Goal: Information Seeking & Learning: Learn about a topic

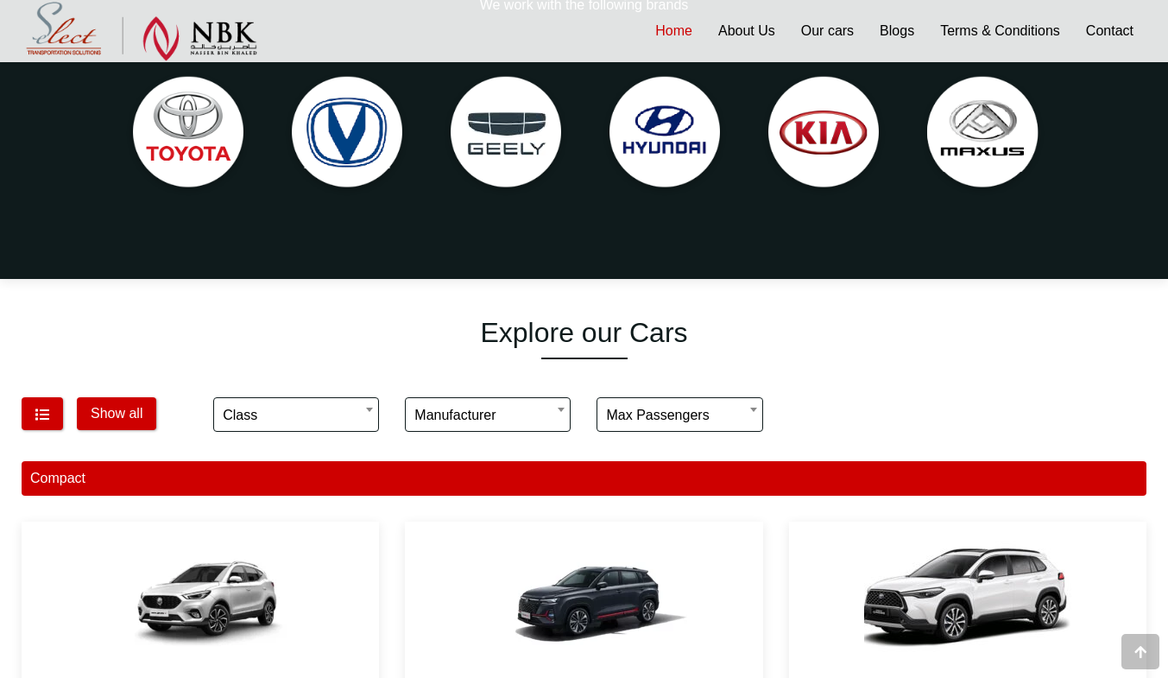
scroll to position [747, 0]
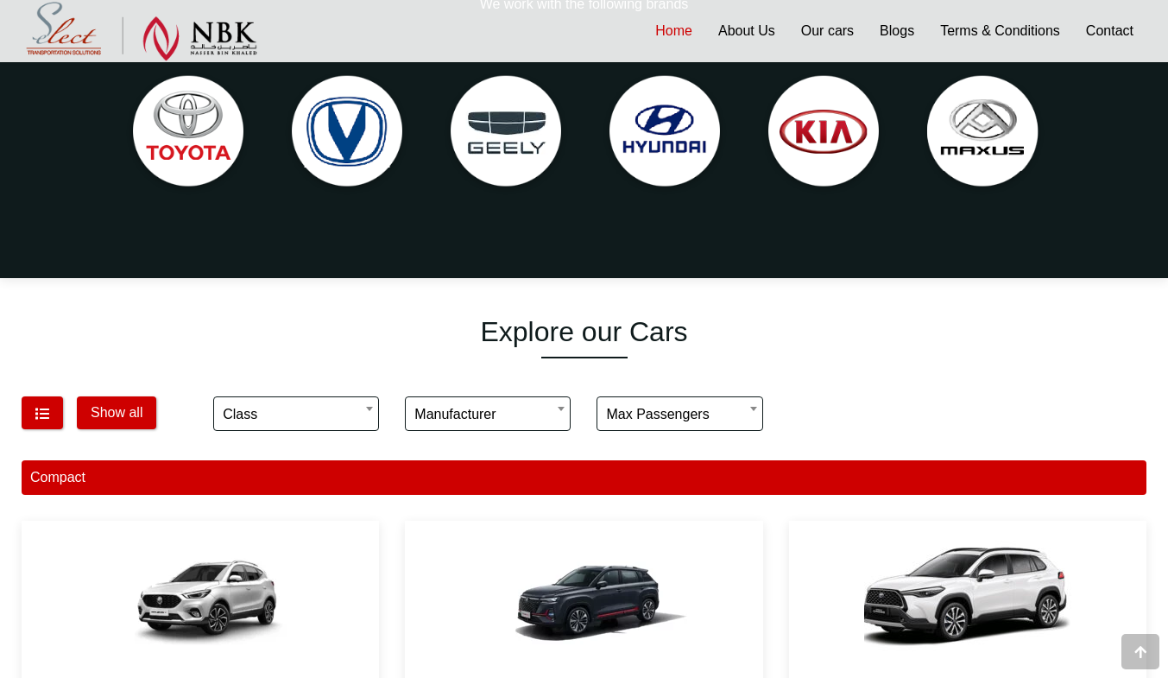
click at [525, 122] on img at bounding box center [506, 133] width 142 height 142
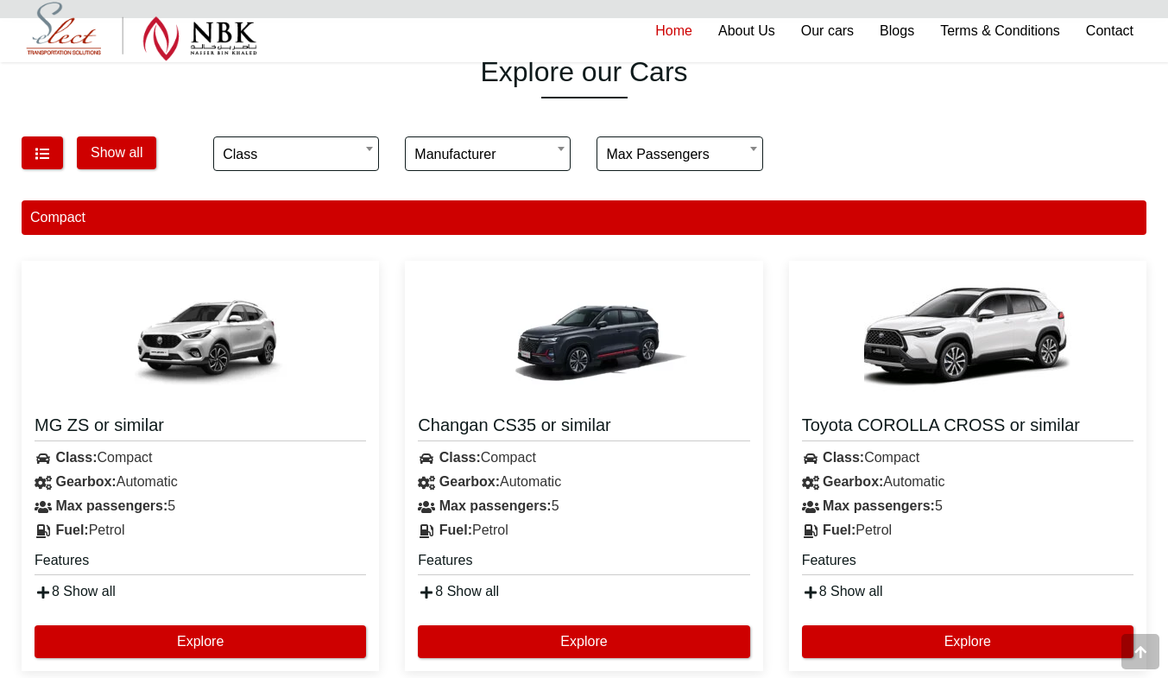
scroll to position [1008, 0]
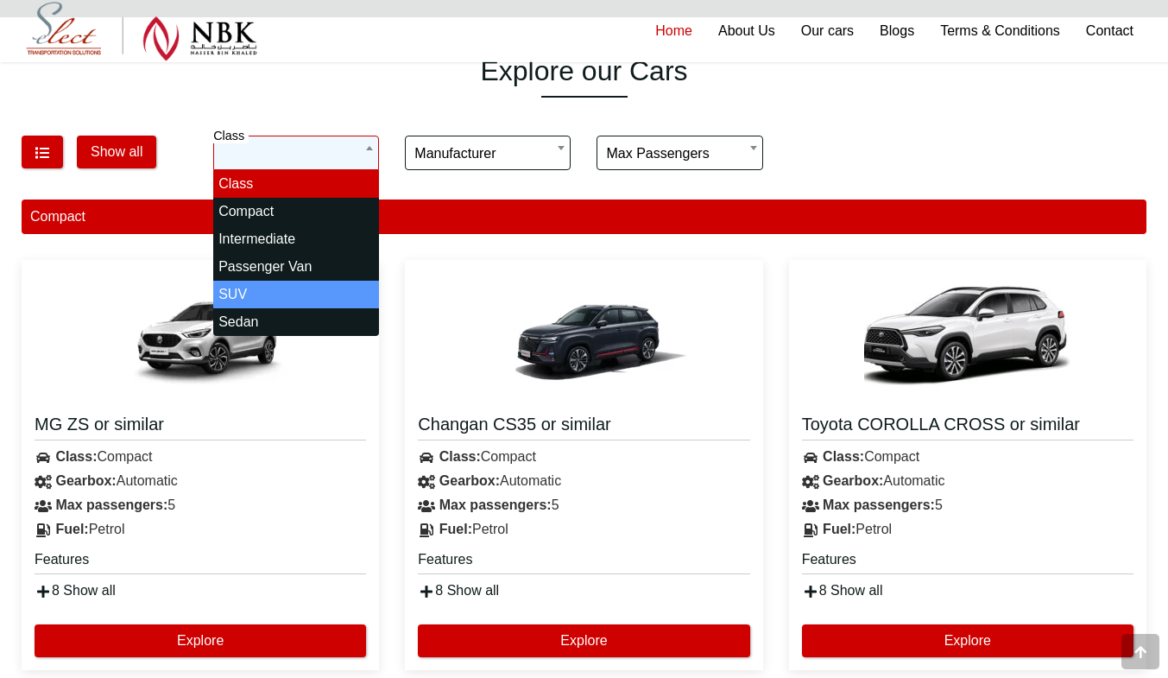
select select "*"
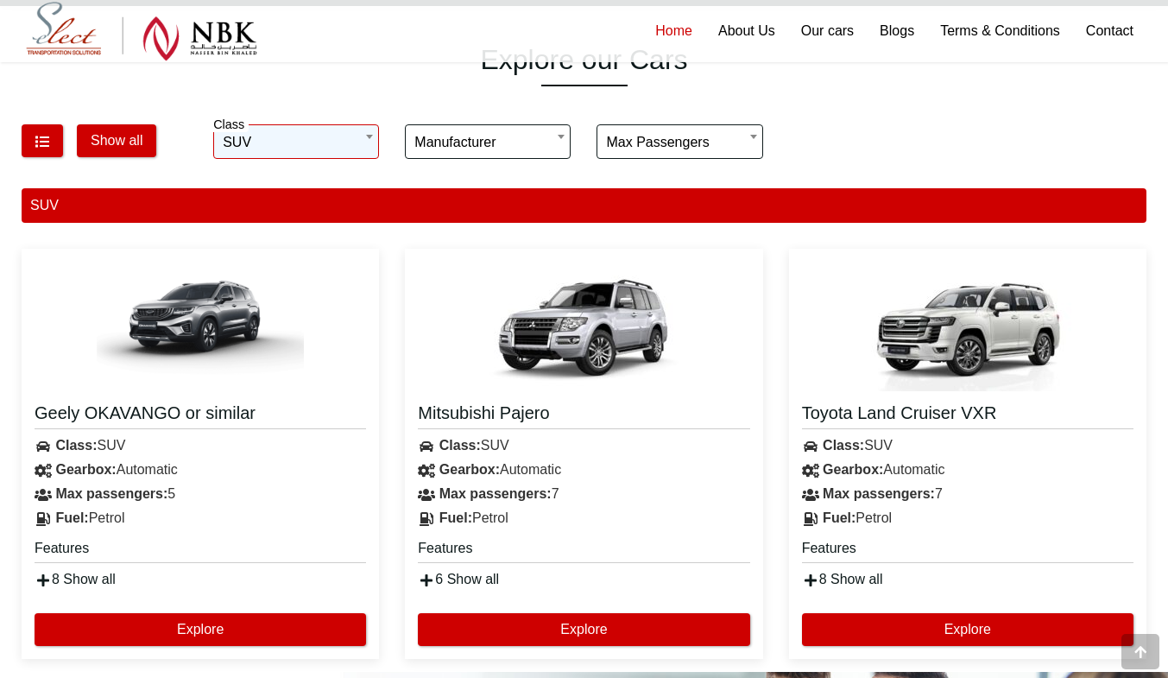
scroll to position [1020, 0]
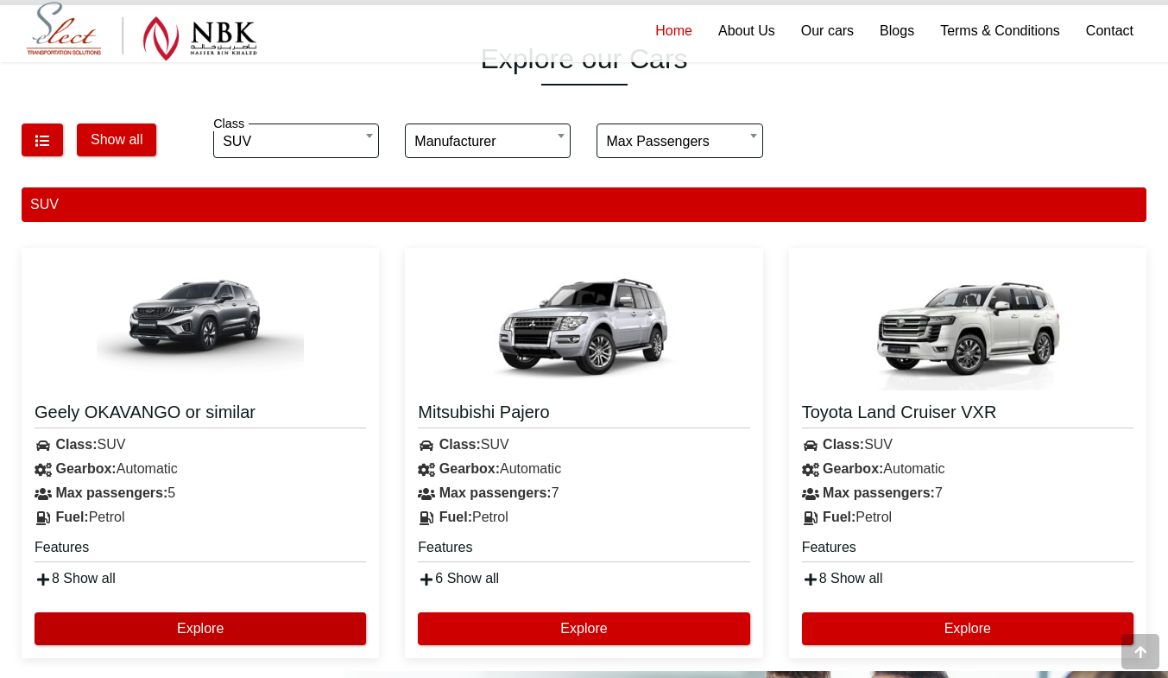
click at [161, 612] on button "Explore" at bounding box center [200, 628] width 331 height 33
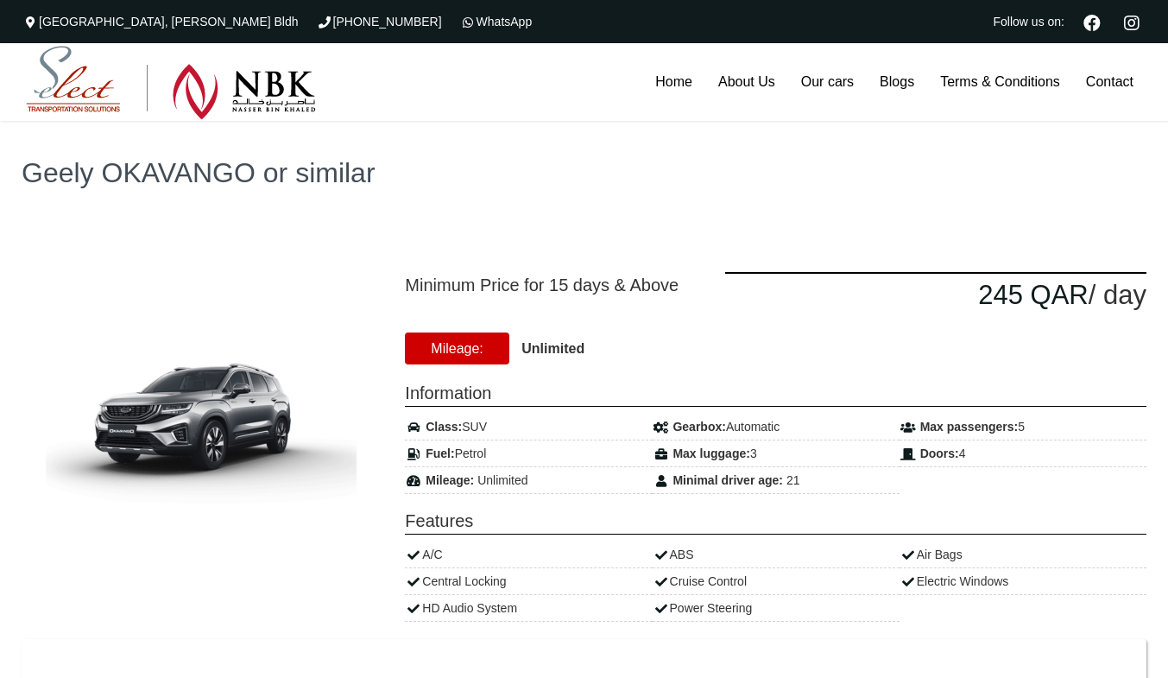
click at [532, 343] on strong "Unlimited" at bounding box center [552, 348] width 63 height 15
click at [671, 47] on link "Home" at bounding box center [673, 82] width 63 height 78
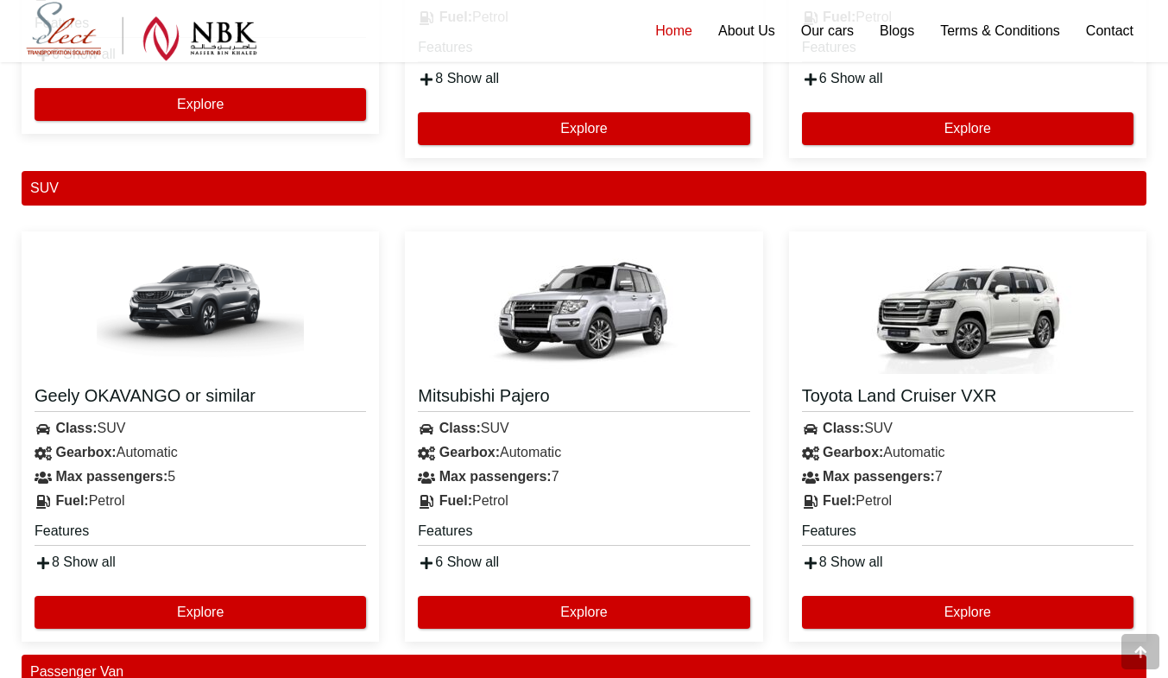
scroll to position [2935, 0]
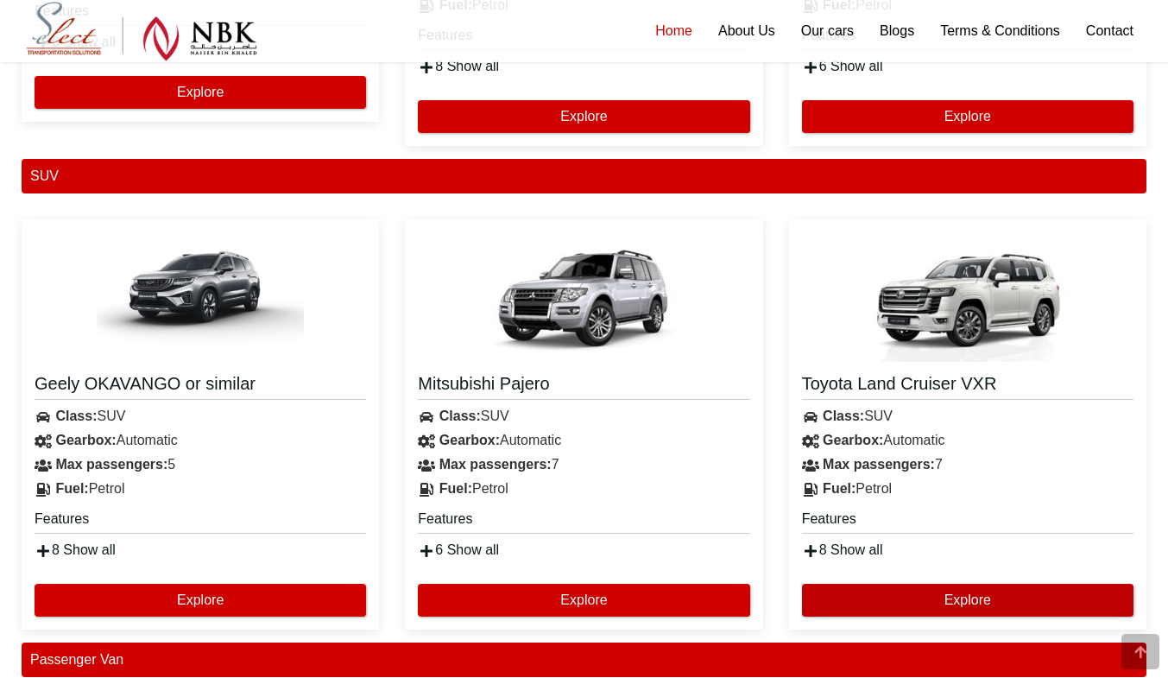
click at [921, 606] on button "Explore" at bounding box center [967, 599] width 331 height 33
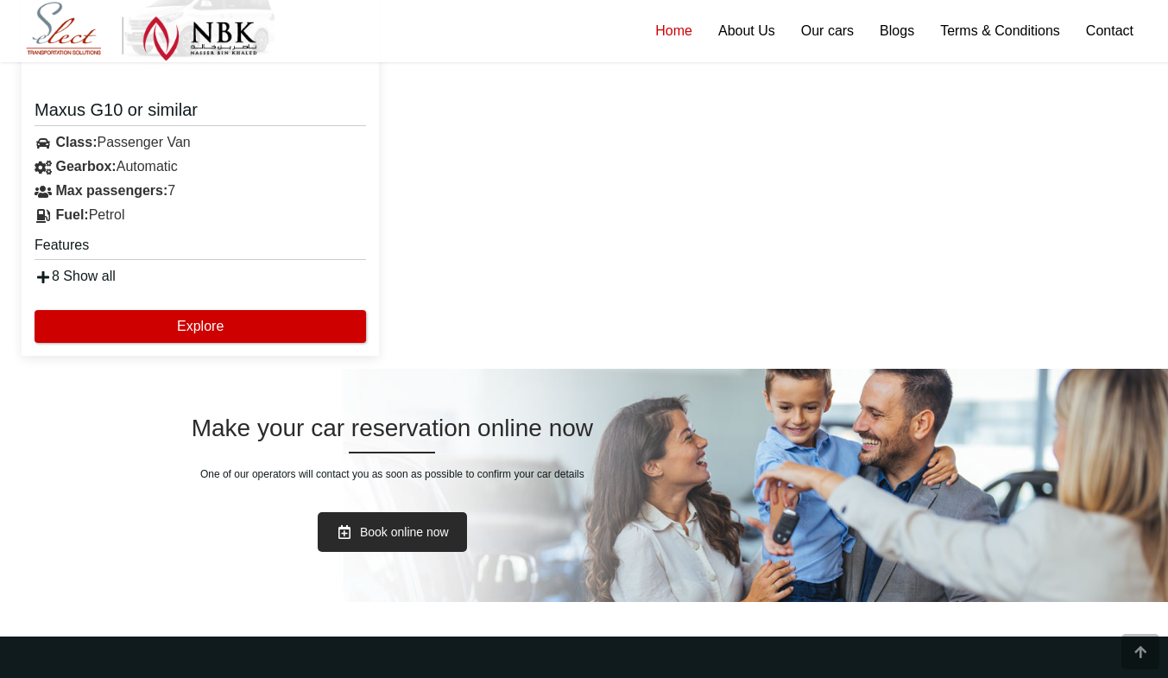
scroll to position [4052, 0]
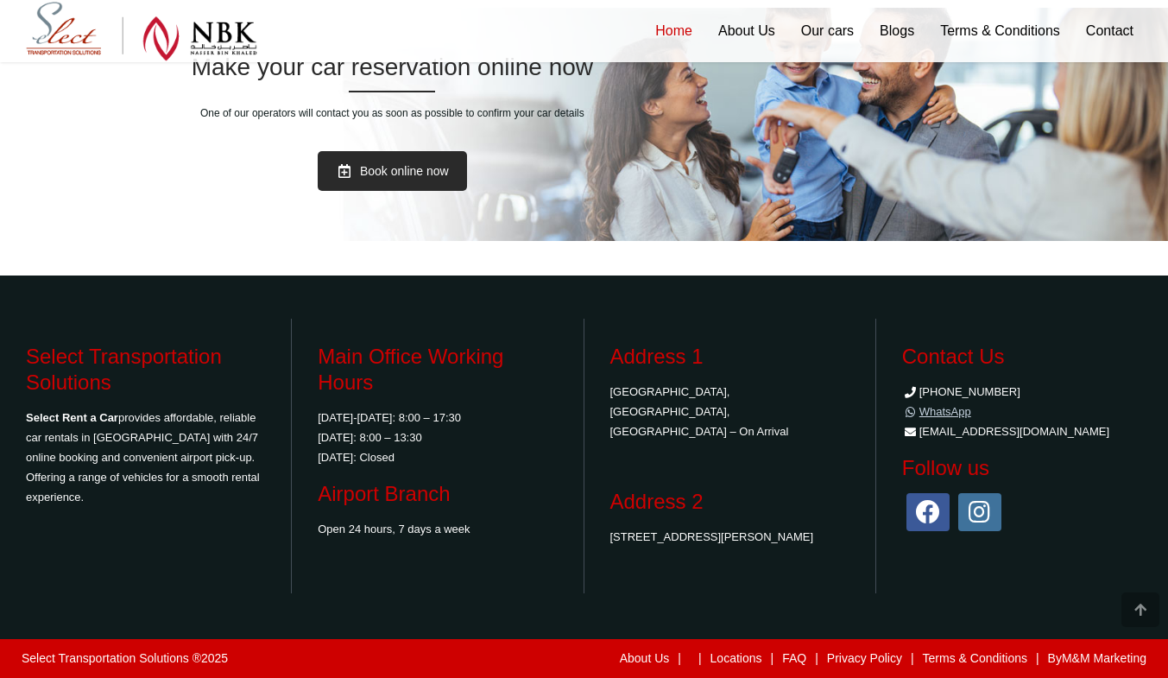
click at [940, 410] on link "WhatsApp" at bounding box center [936, 411] width 69 height 13
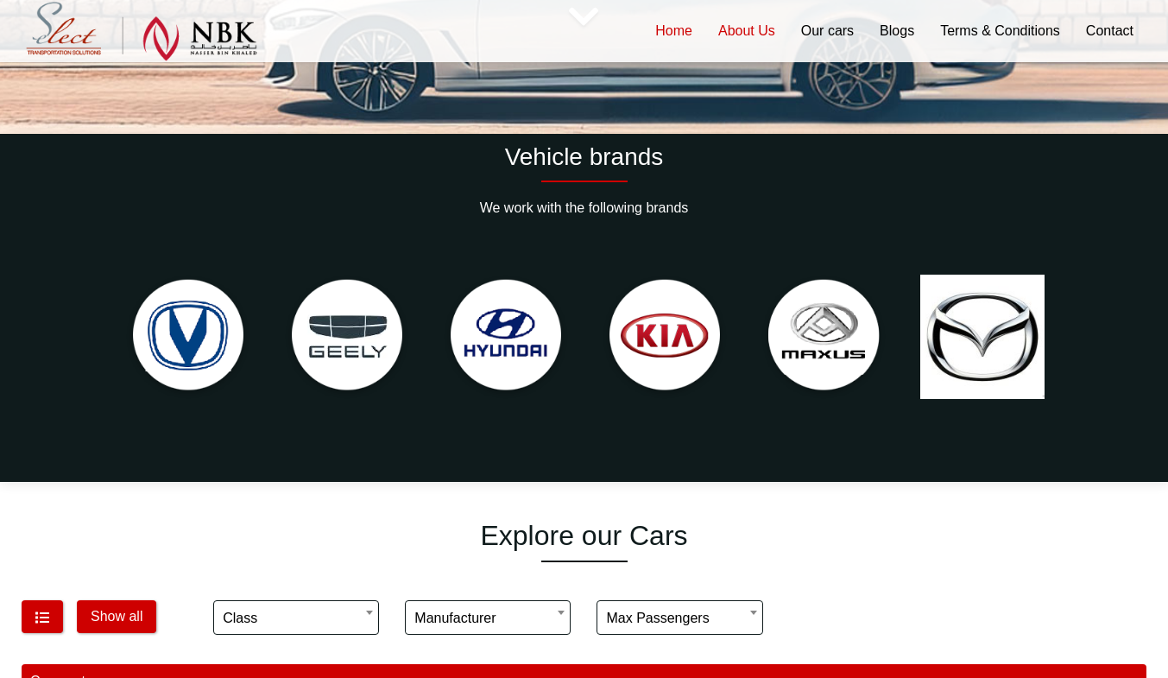
scroll to position [437, 0]
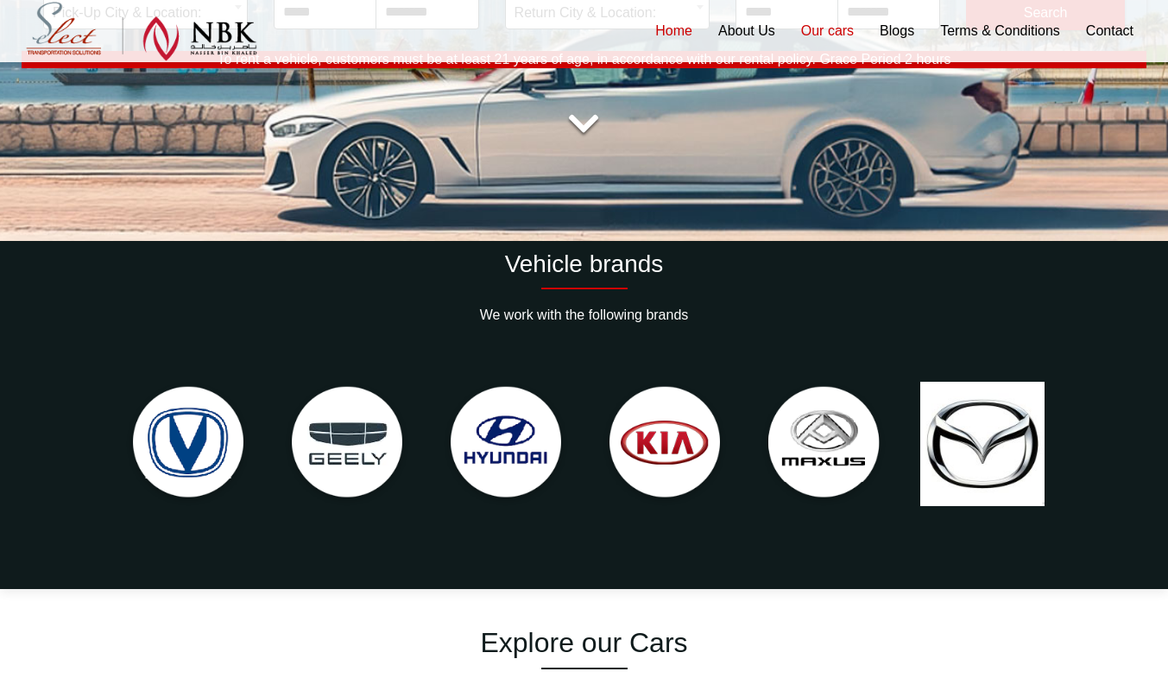
click at [795, 21] on link "Our cars" at bounding box center [827, 31] width 79 height 62
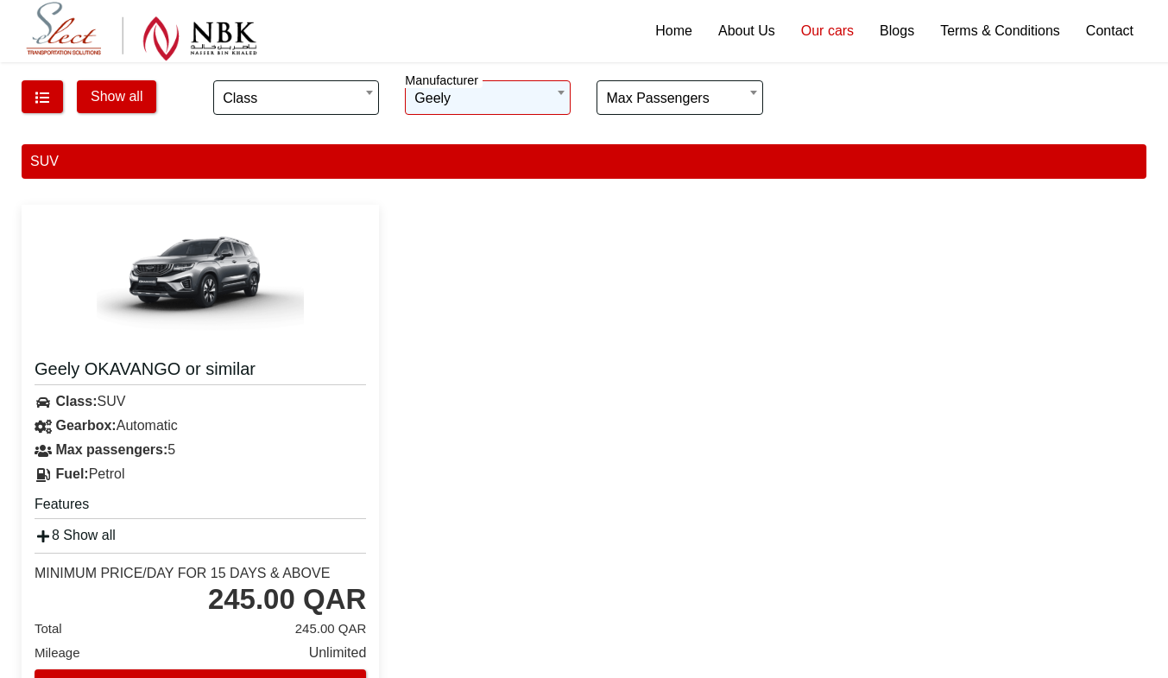
scroll to position [164, 0]
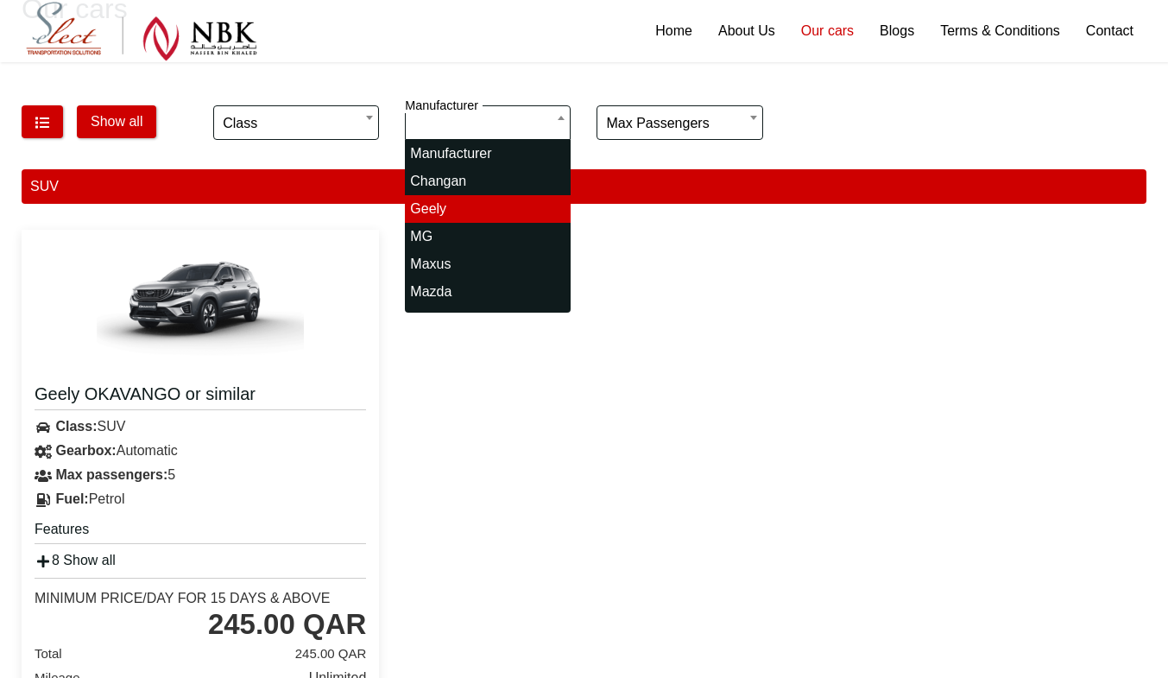
click at [478, 131] on body "**********" at bounding box center [584, 512] width 1168 height 1353
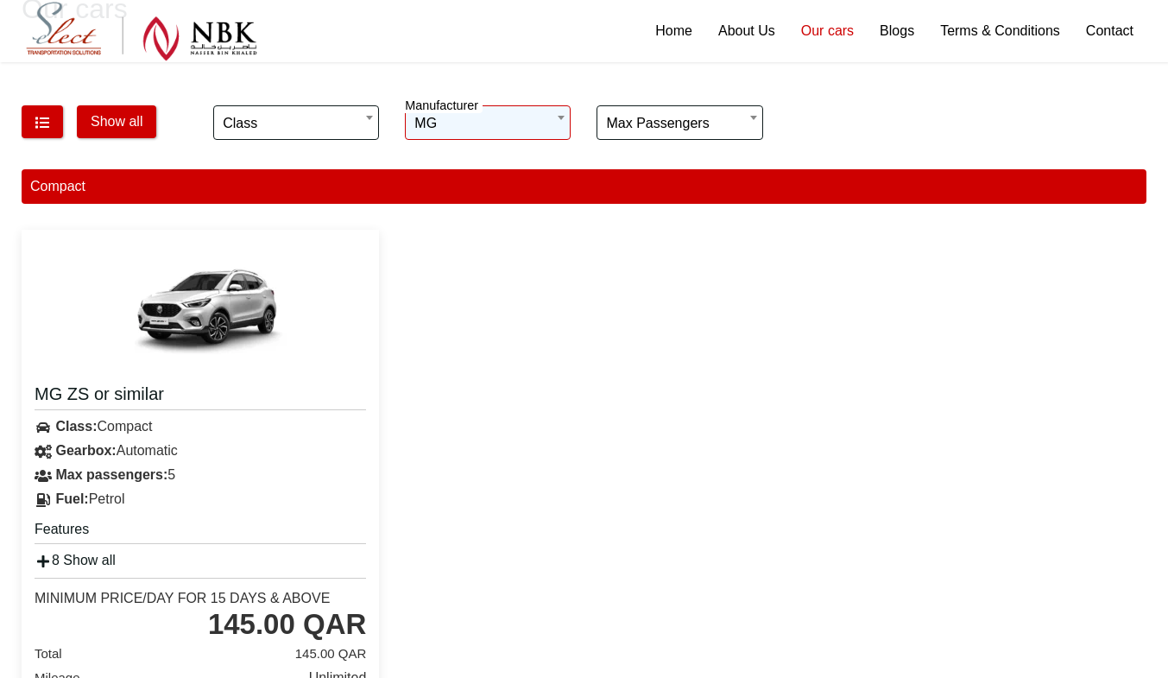
scroll to position [217, 0]
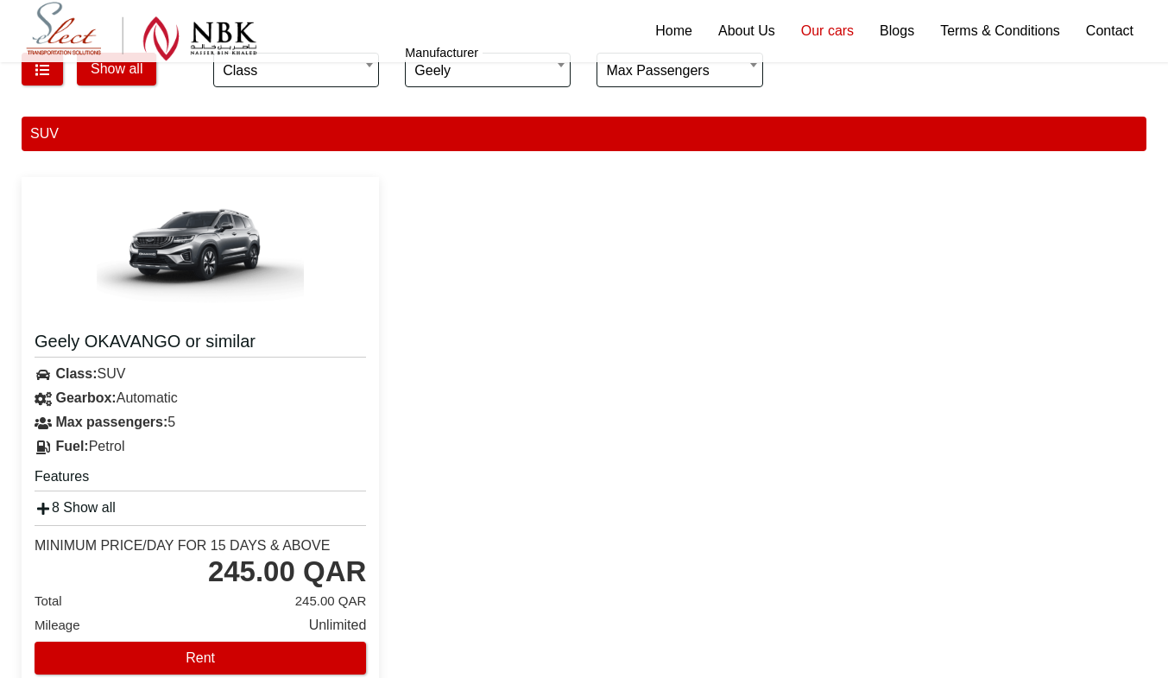
drag, startPoint x: 483, startPoint y: 93, endPoint x: 487, endPoint y: 78, distance: 15.9
click at [487, 78] on div "**********" at bounding box center [488, 72] width 192 height 60
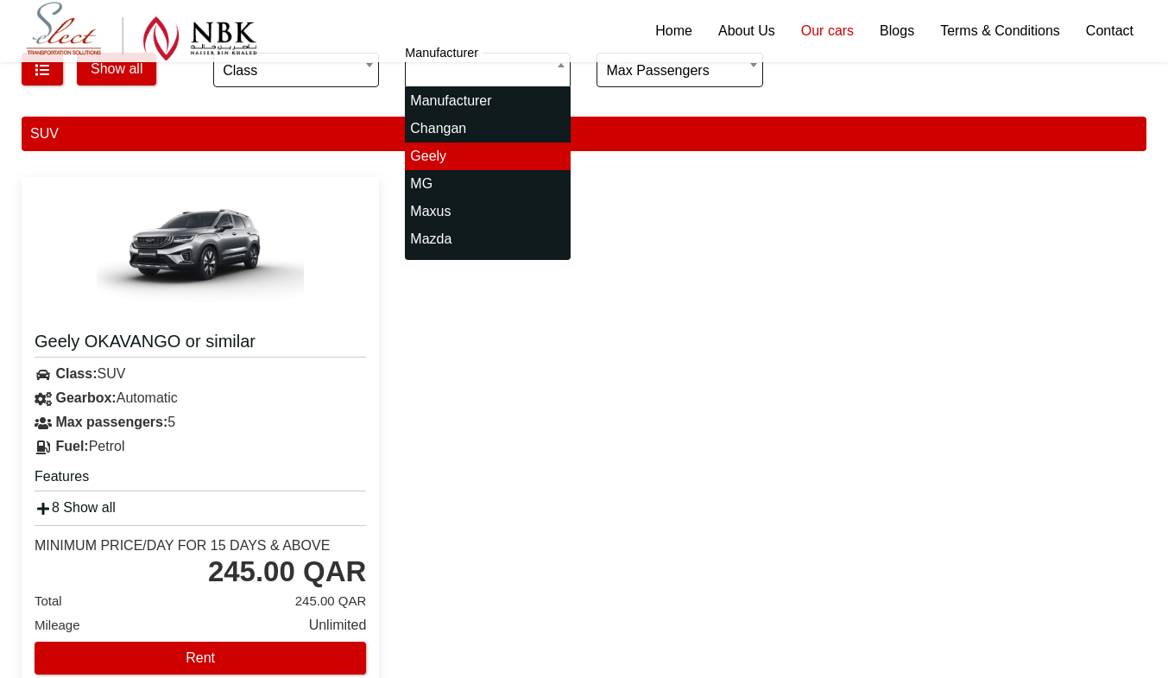
click at [487, 78] on body "**********" at bounding box center [584, 459] width 1168 height 1353
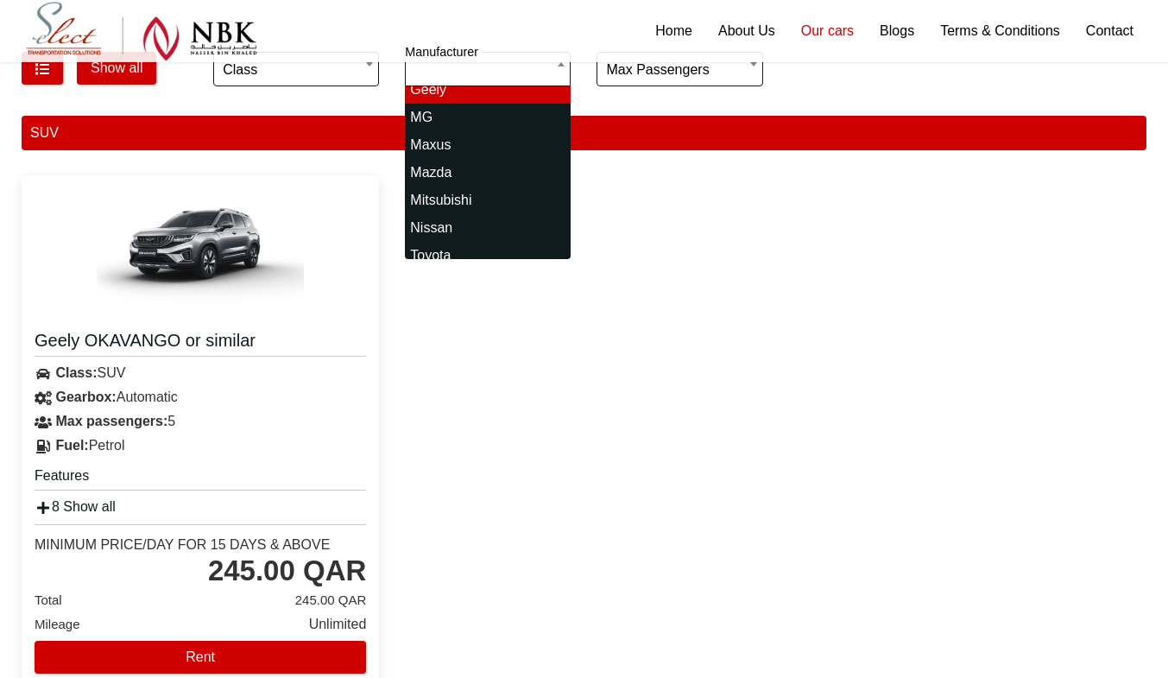
scroll to position [76, 0]
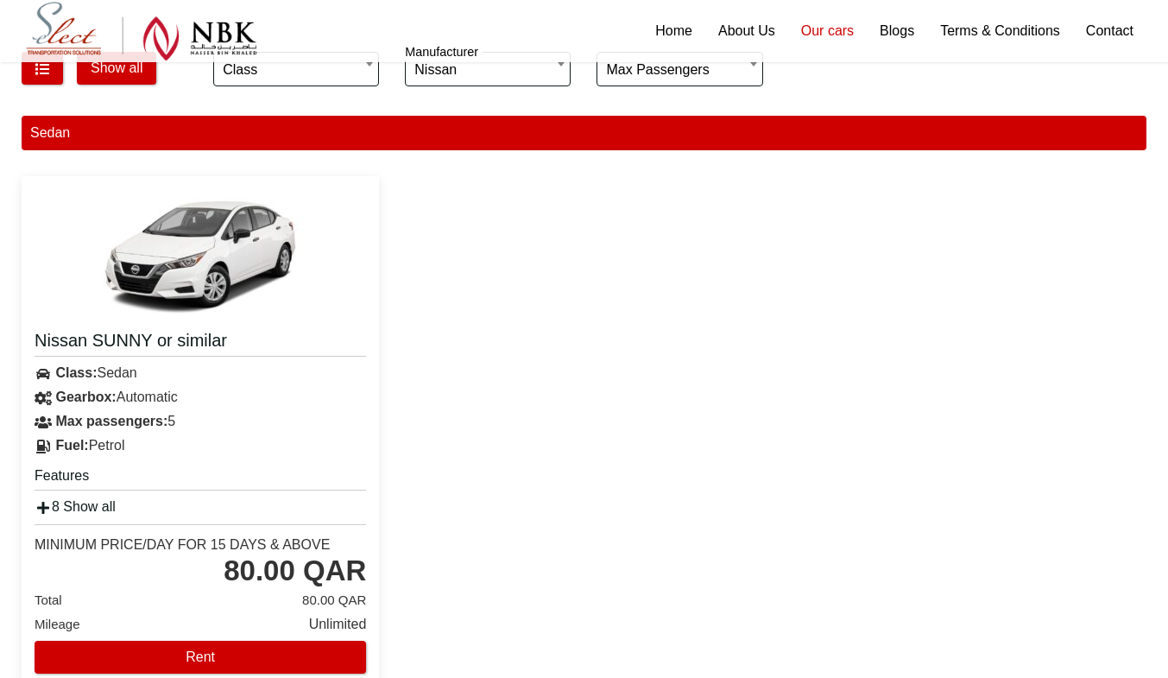
click at [467, 66] on body "**********" at bounding box center [584, 459] width 1168 height 1353
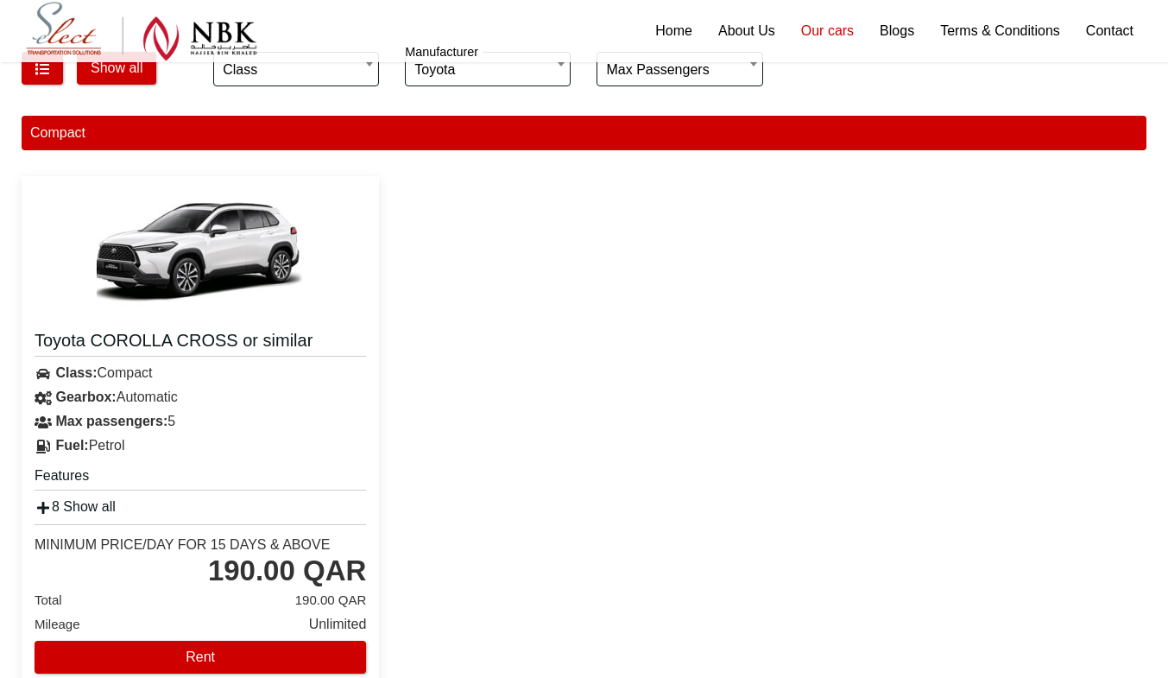
click at [170, 294] on img at bounding box center [200, 253] width 207 height 129
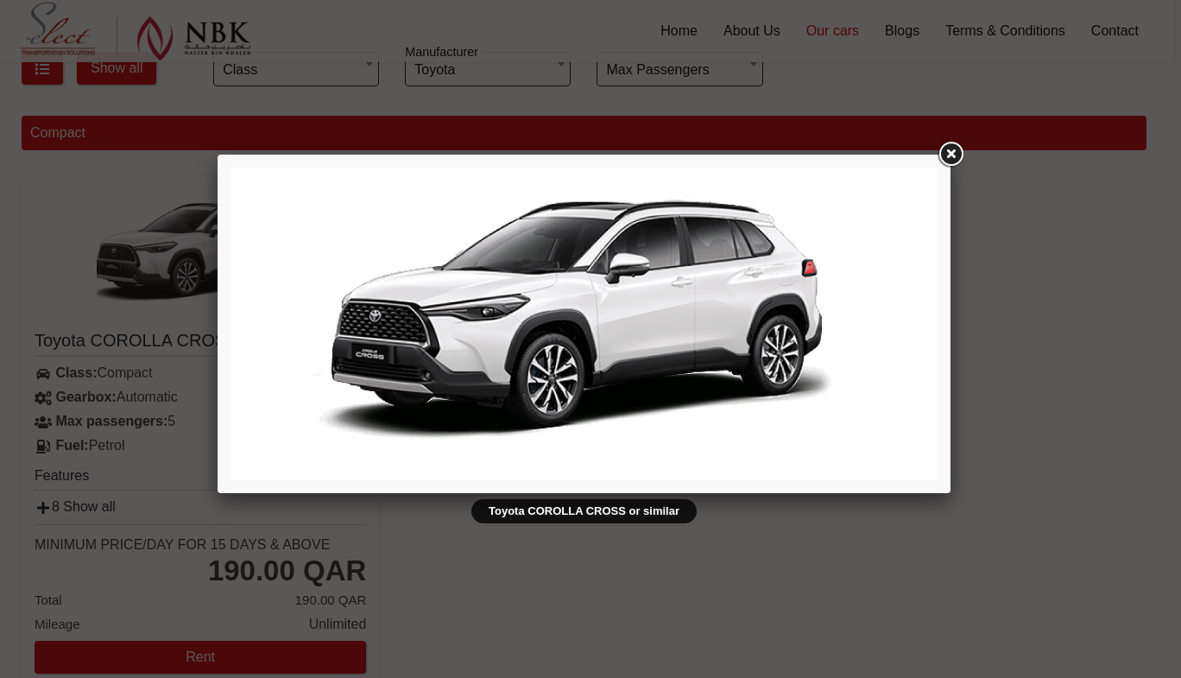
click at [947, 154] on link at bounding box center [950, 154] width 31 height 31
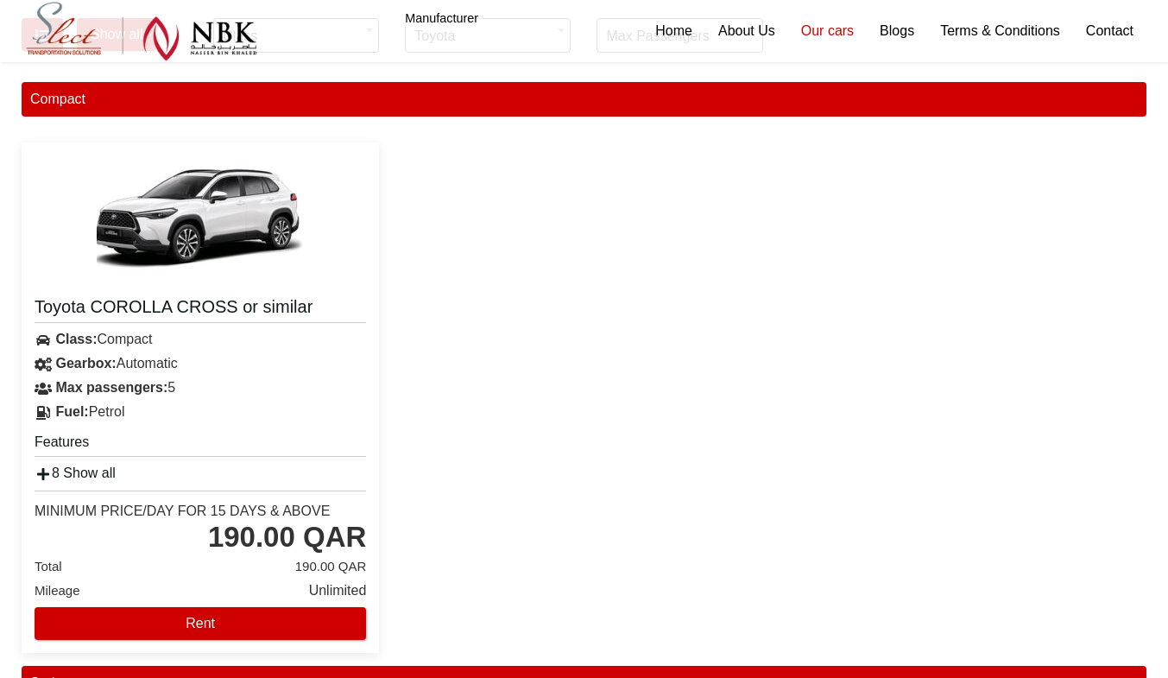
scroll to position [0, 0]
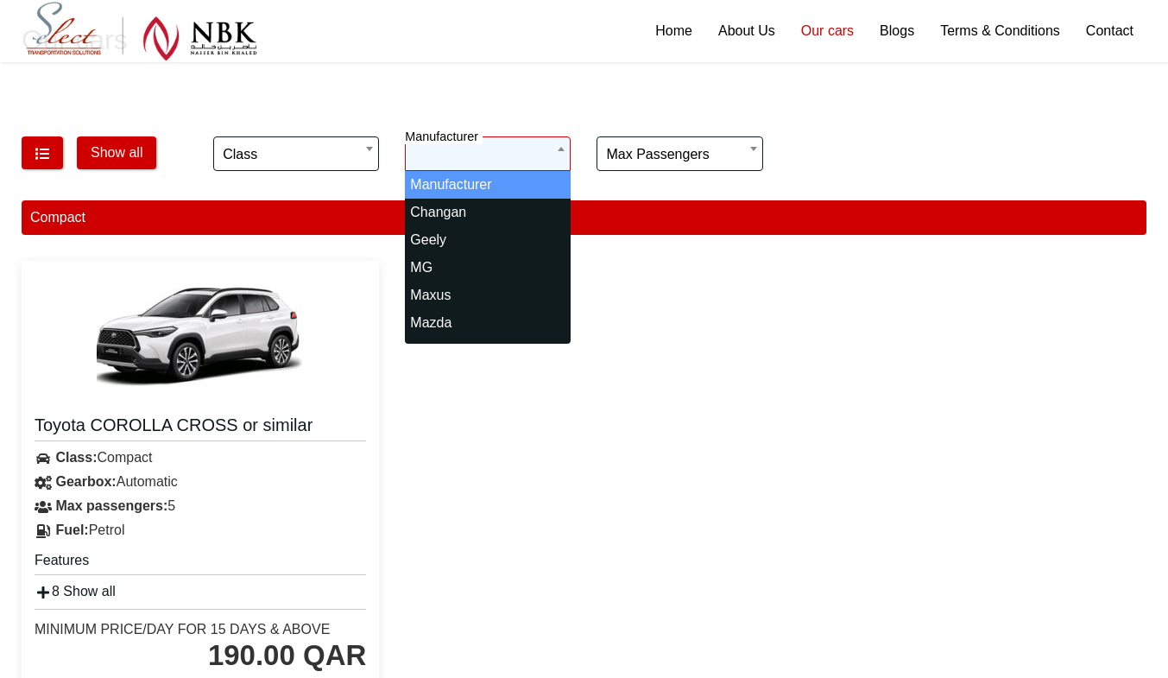
select select "*"
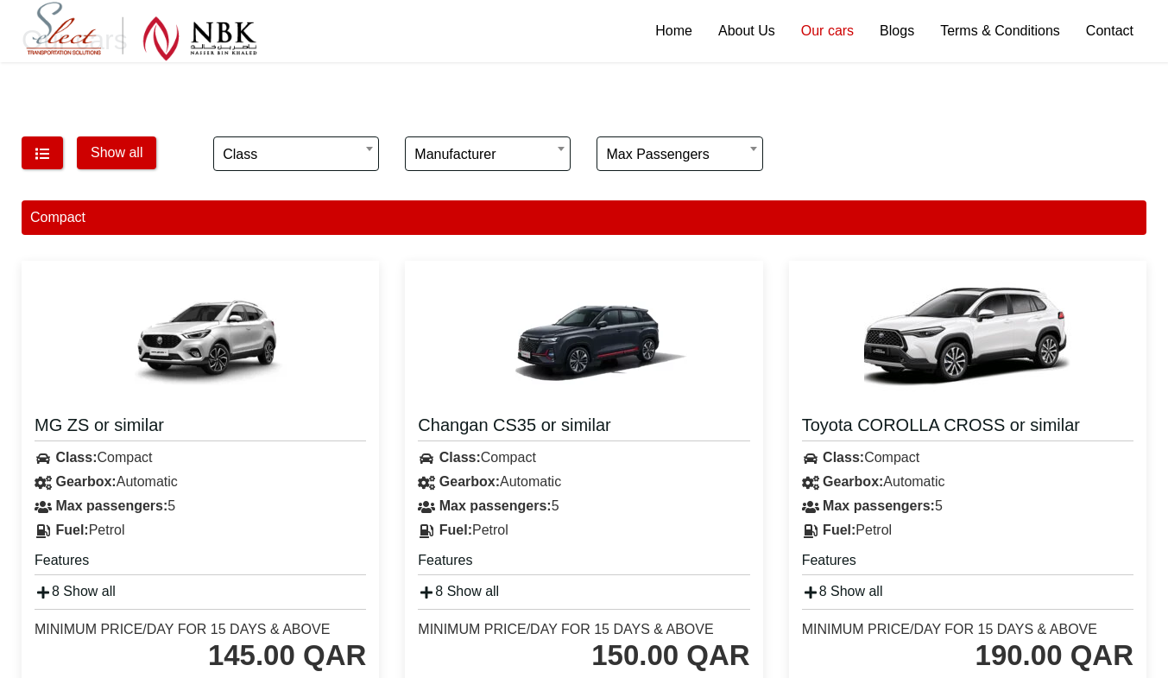
click at [529, 354] on img at bounding box center [583, 338] width 207 height 129
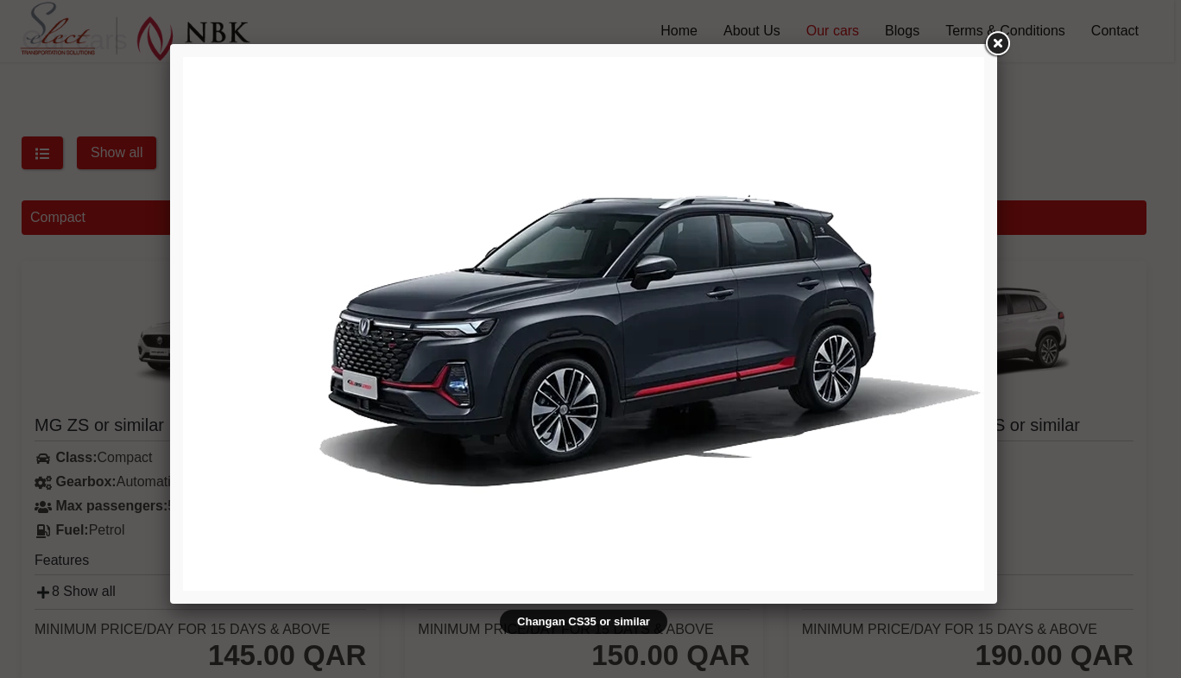
click at [1008, 43] on link at bounding box center [996, 43] width 31 height 31
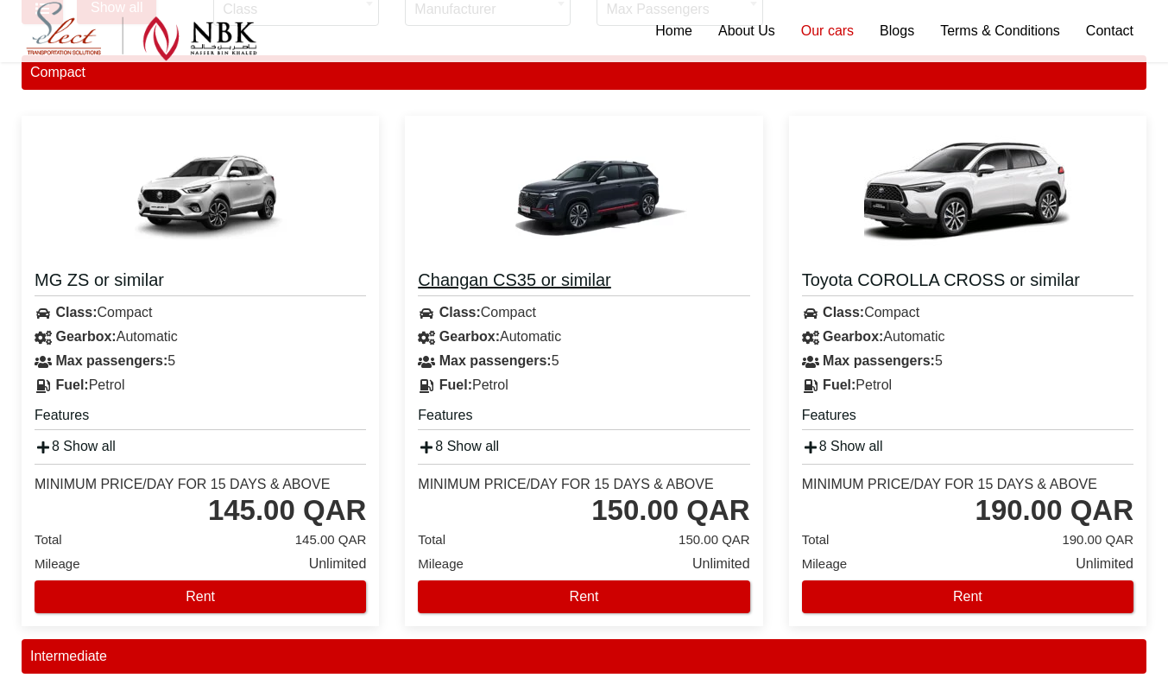
scroll to position [279, 0]
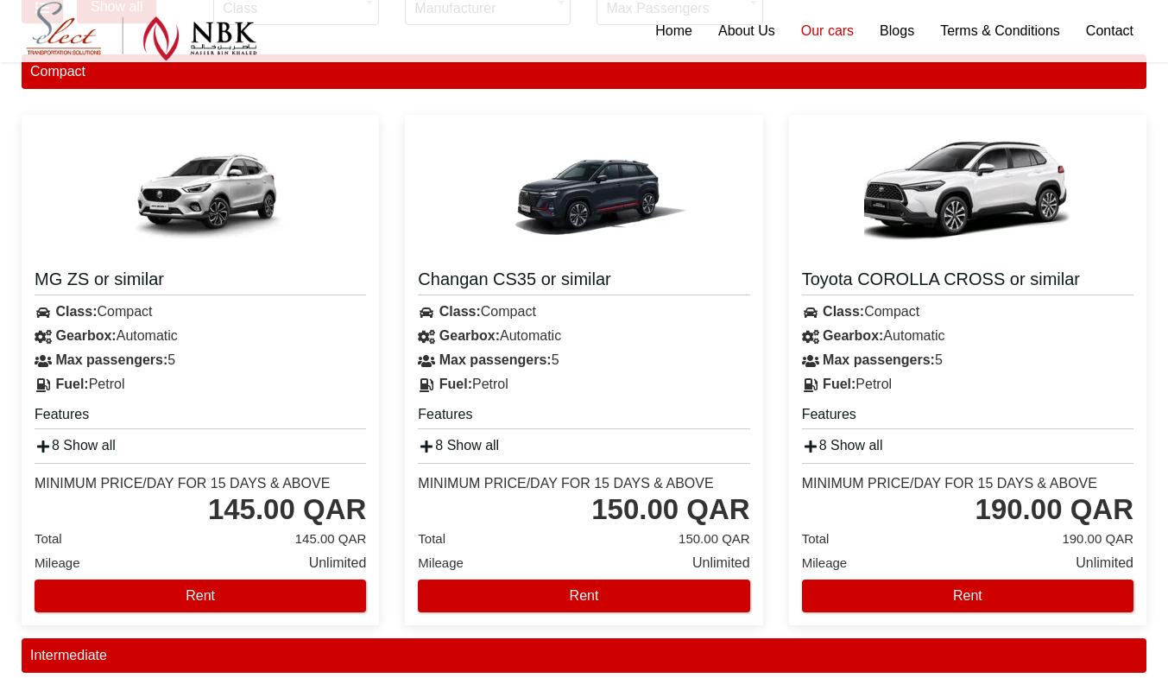
drag, startPoint x: 525, startPoint y: 503, endPoint x: 472, endPoint y: 437, distance: 84.8
click at [472, 437] on div "Changan CS35 or similar Class: Compact Gearbox: Automatic Features A/C" at bounding box center [583, 370] width 357 height 484
click at [697, 560] on span "Unlimited" at bounding box center [721, 563] width 58 height 24
click at [426, 279] on h4 "Changan CS35 or similar" at bounding box center [583, 282] width 331 height 28
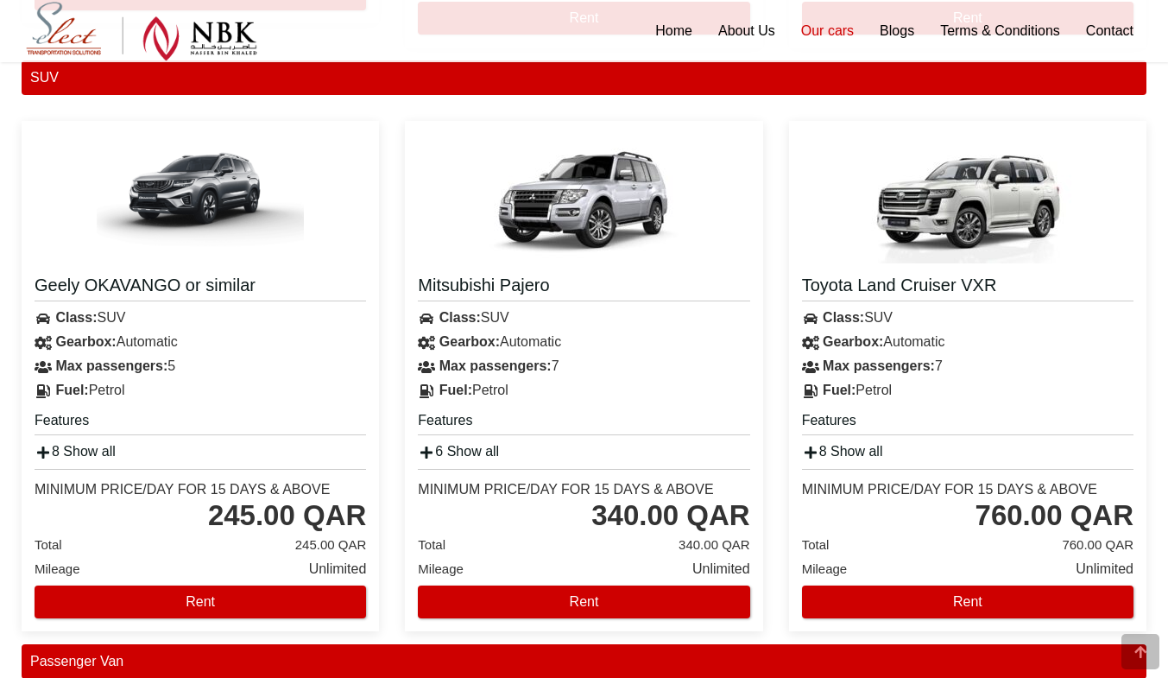
scroll to position [2560, 0]
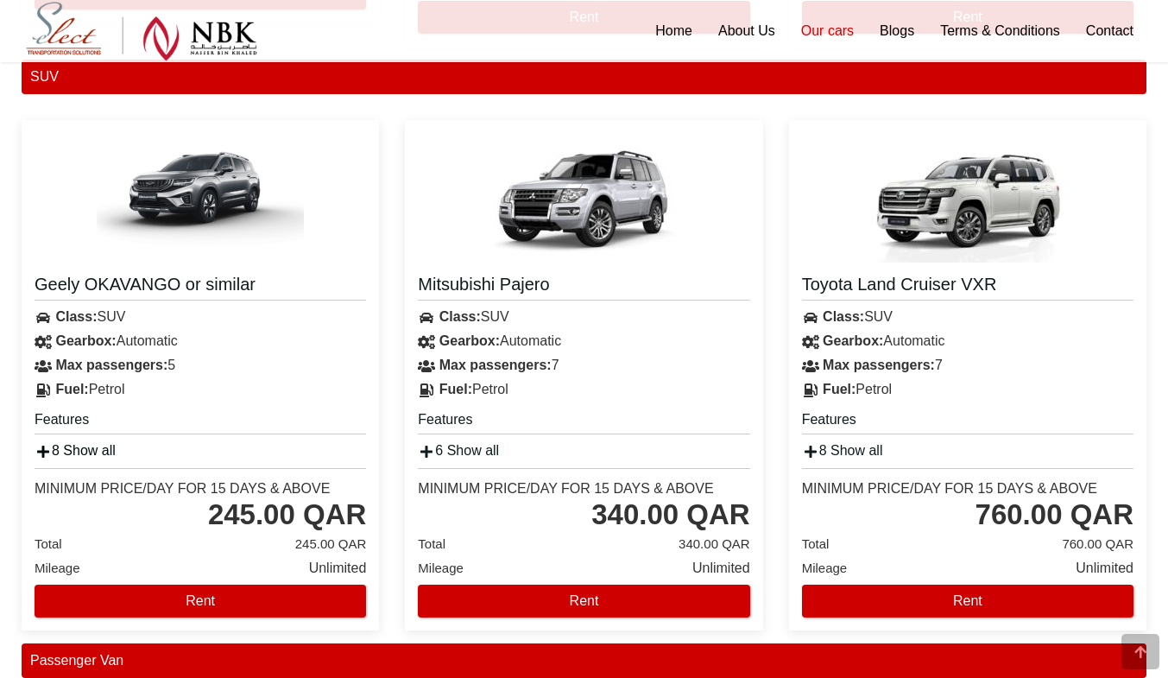
click at [84, 456] on link "8 Show all" at bounding box center [75, 450] width 81 height 15
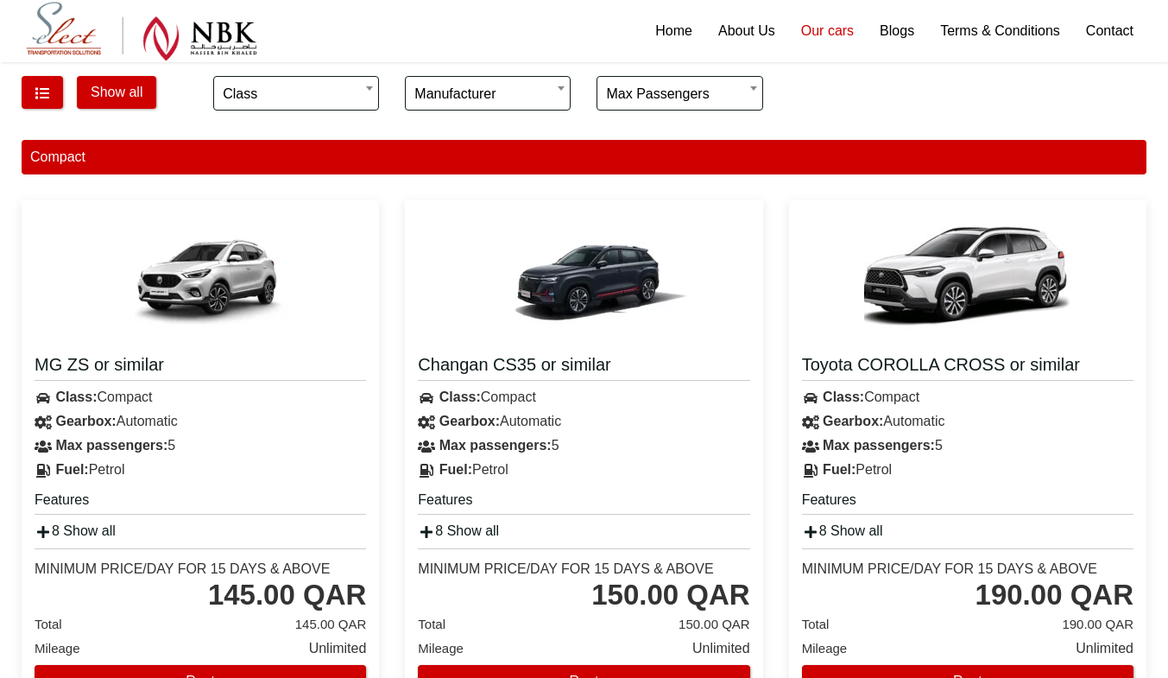
scroll to position [362, 0]
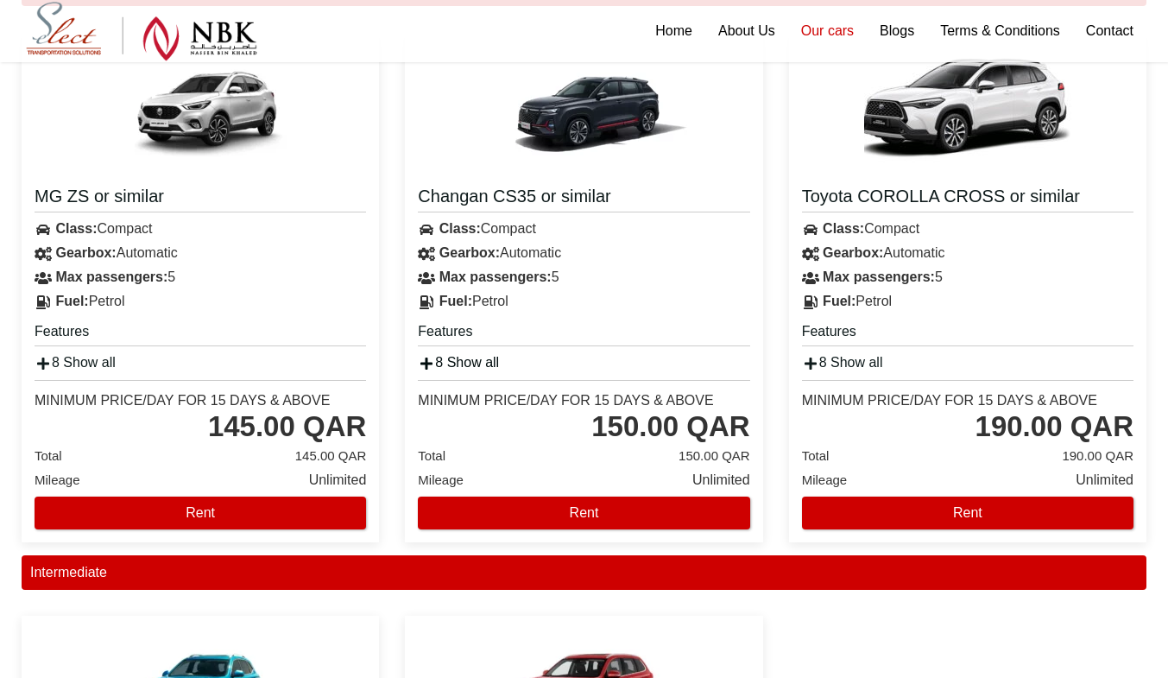
click at [454, 366] on link "8 Show all" at bounding box center [458, 362] width 81 height 15
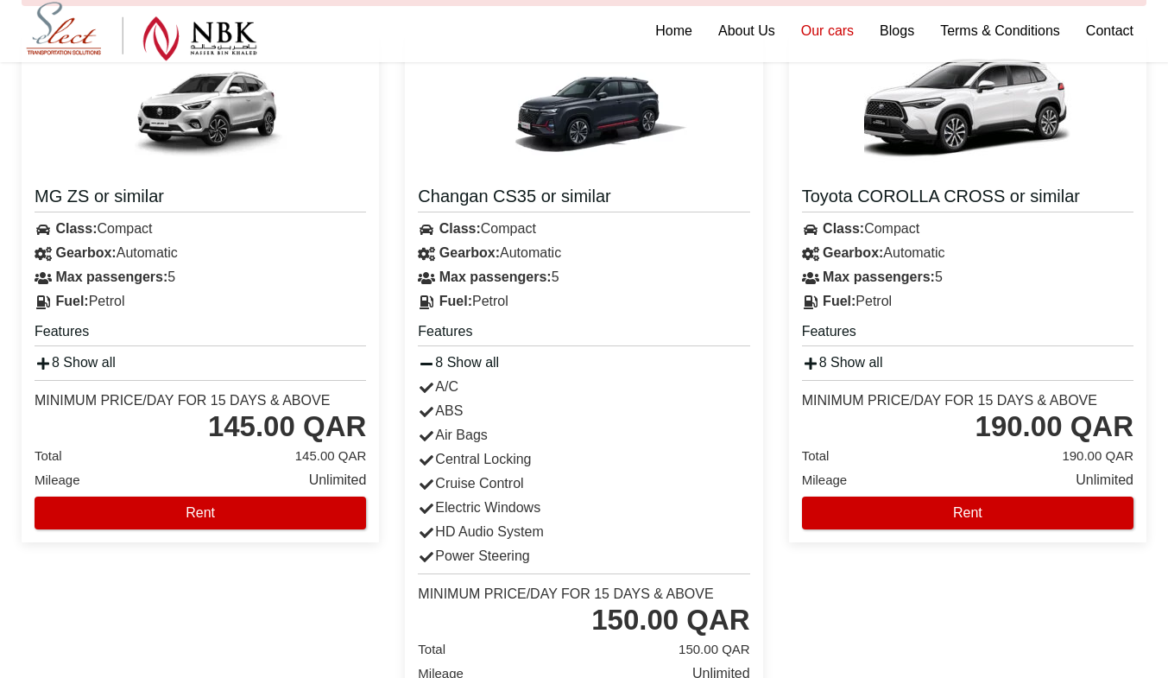
scroll to position [323, 0]
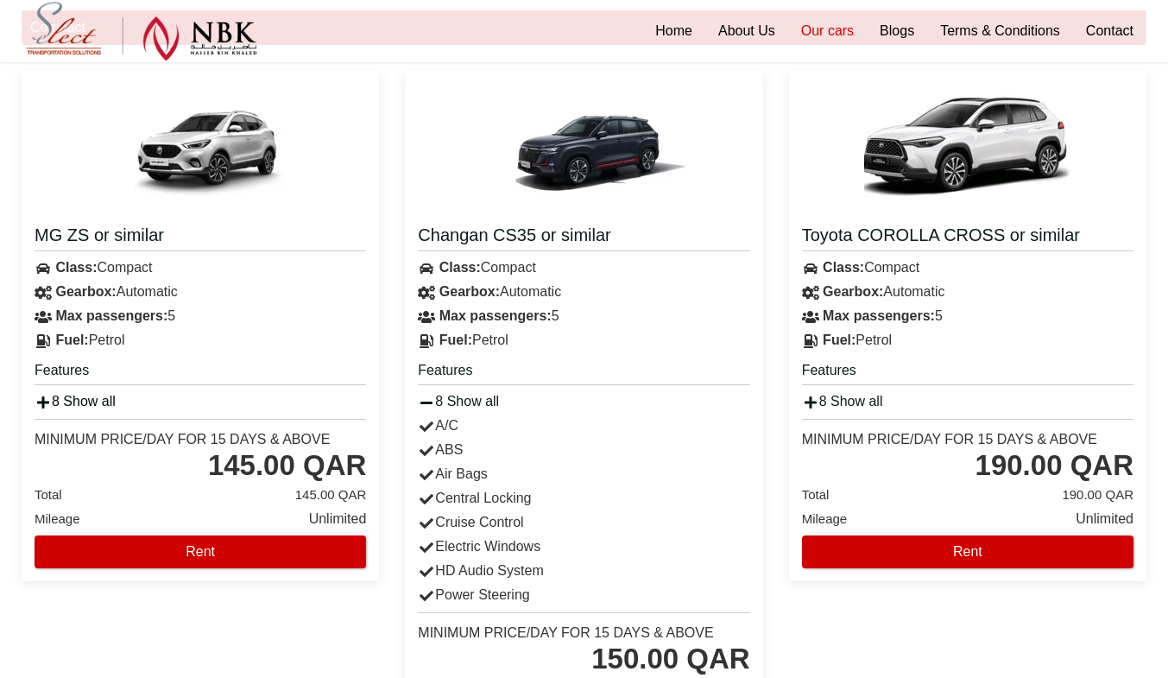
click at [78, 400] on link "8 Show all" at bounding box center [75, 401] width 81 height 15
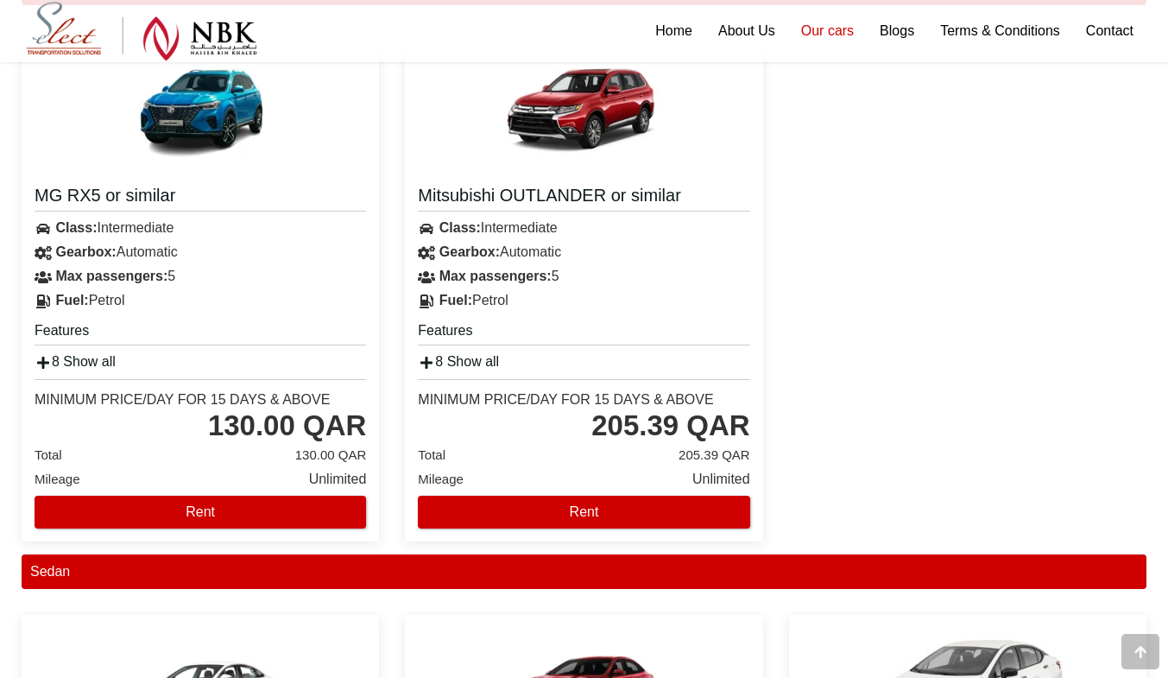
scroll to position [1140, 0]
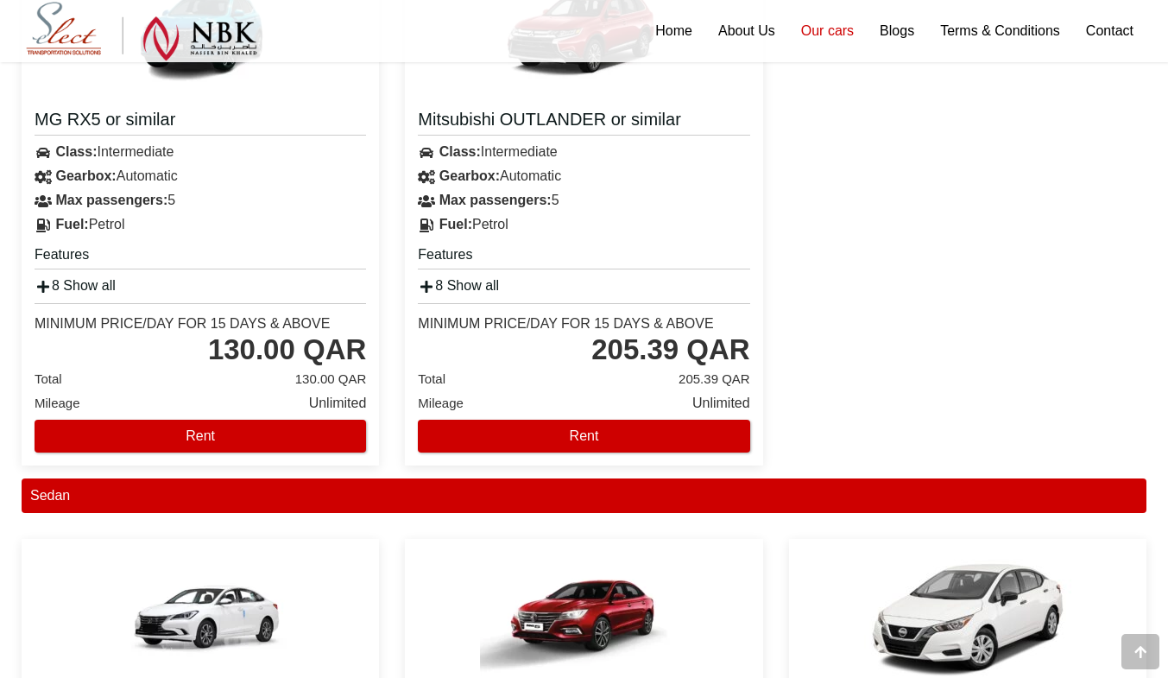
click at [297, 325] on div "Minimum Price/Day for 15 days & Above" at bounding box center [182, 323] width 295 height 17
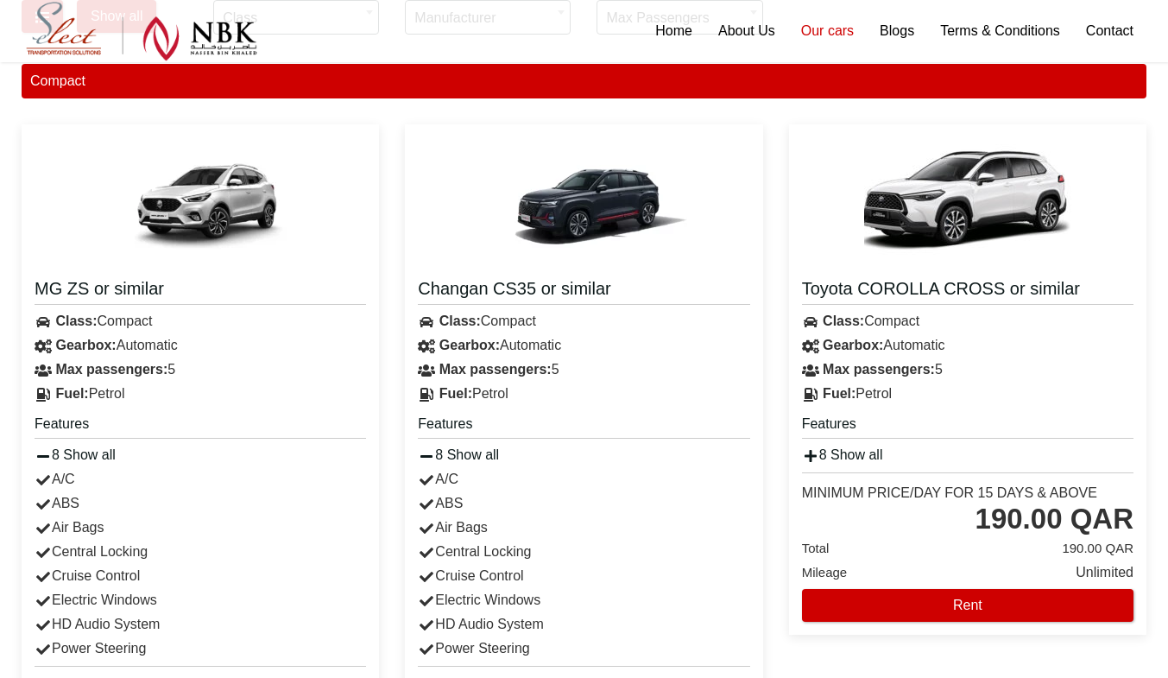
scroll to position [0, 0]
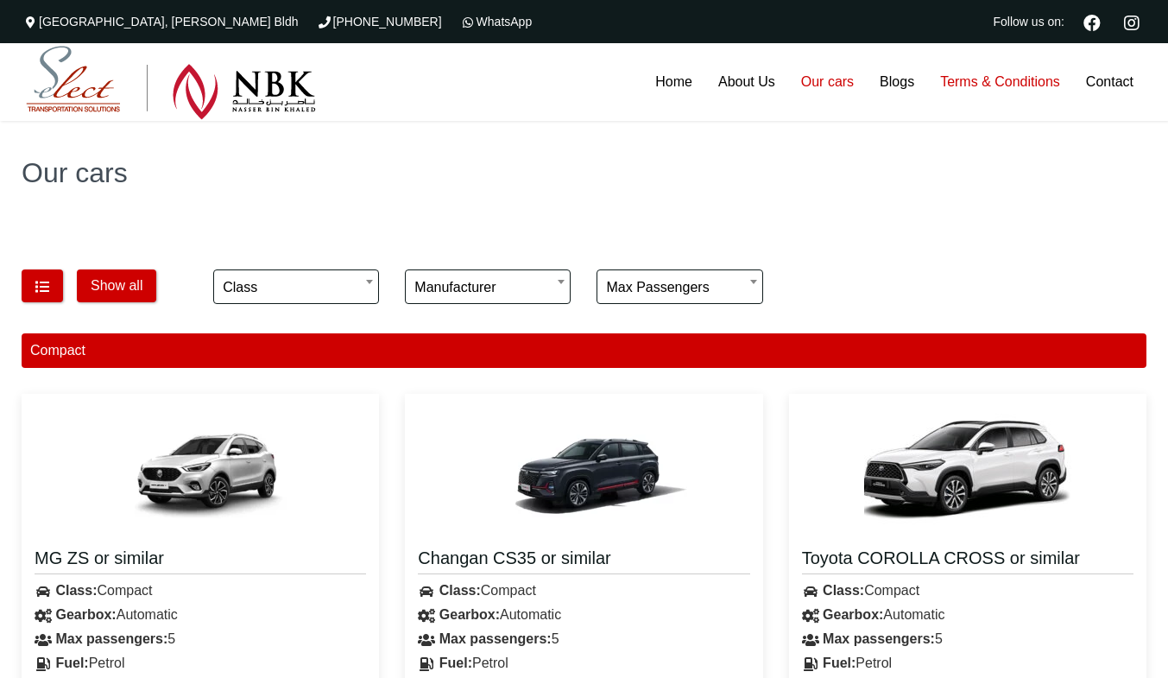
click at [983, 77] on link "Terms & Conditions" at bounding box center [1000, 82] width 146 height 78
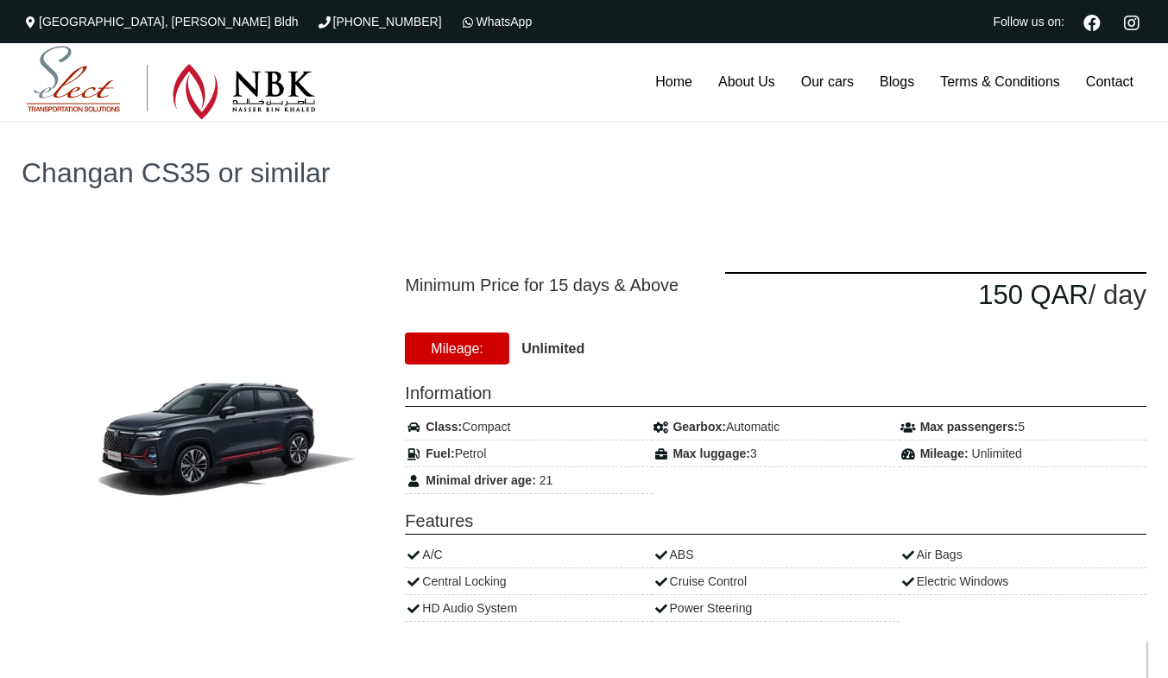
scroll to position [94, 0]
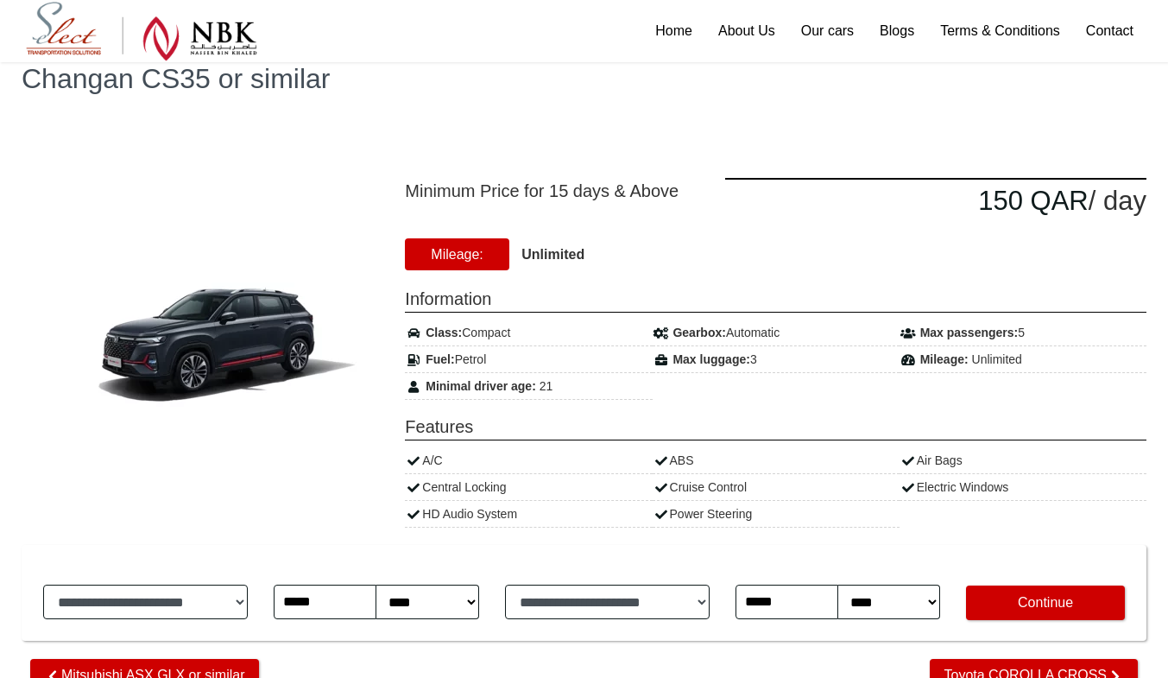
click at [537, 266] on div "Minimum Price for 15 days & Above 150 QAR / day [GEOGRAPHIC_DATA]: Unlimited In…" at bounding box center [775, 353] width 767 height 350
click at [542, 261] on strong "Unlimited" at bounding box center [552, 254] width 63 height 15
drag, startPoint x: 24, startPoint y: 82, endPoint x: 212, endPoint y: 98, distance: 188.8
click at [212, 98] on div "Changan CS35 or similar" at bounding box center [584, 79] width 1168 height 104
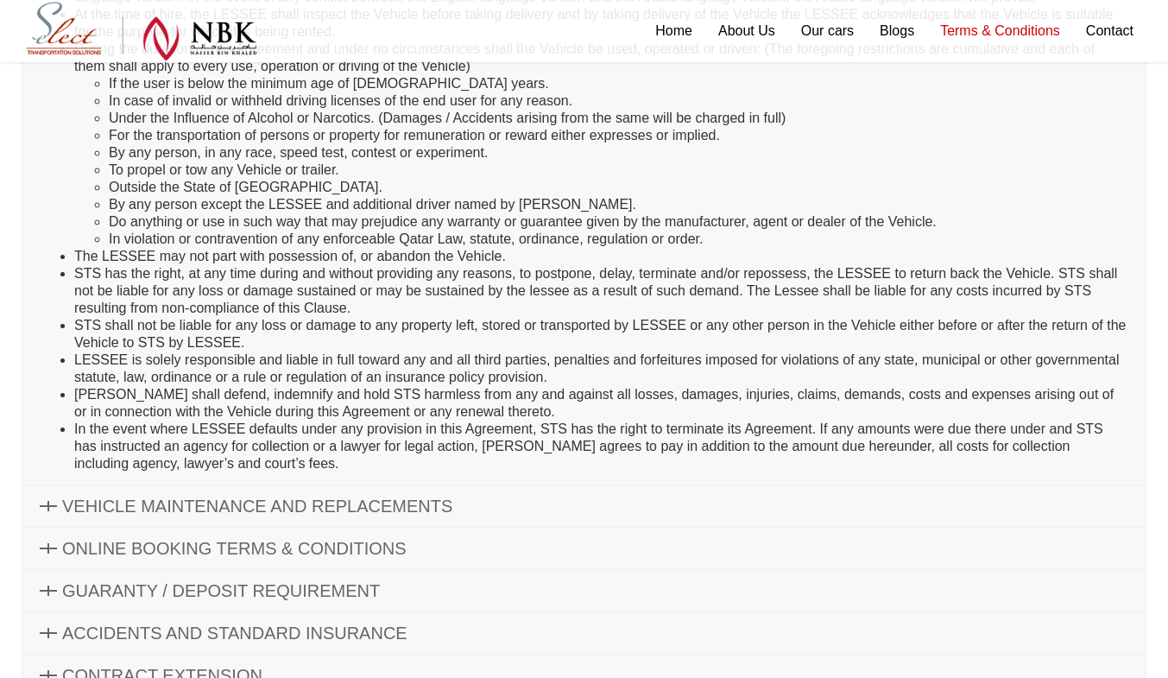
scroll to position [579, 0]
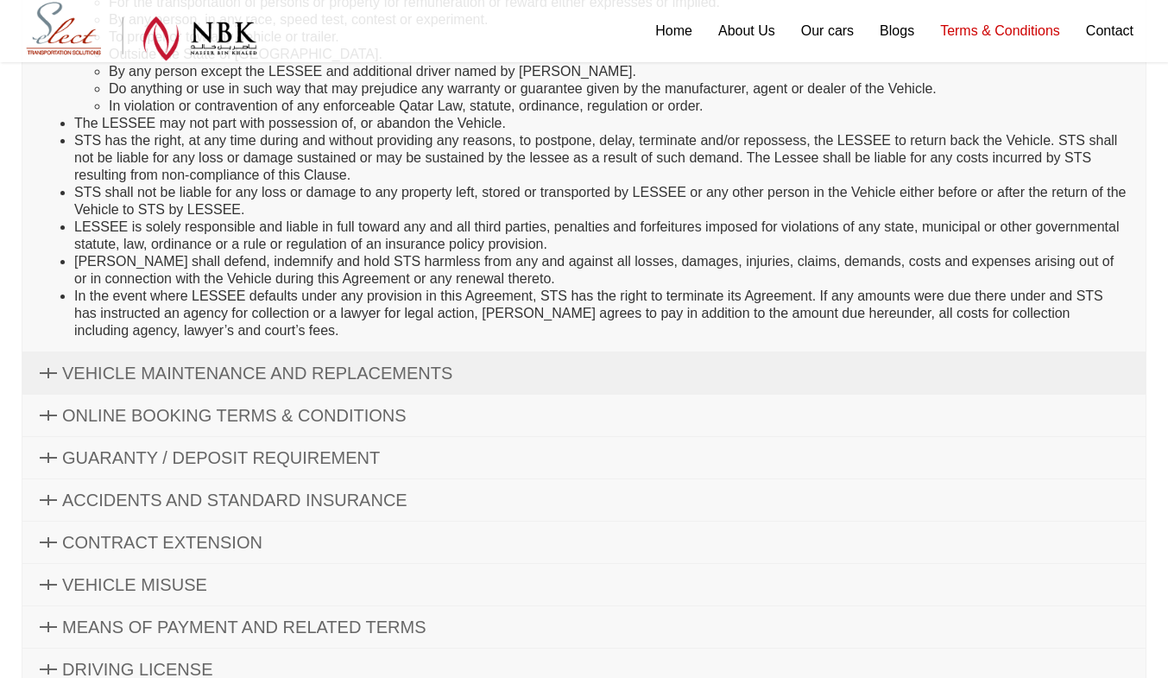
click at [347, 374] on span "VEHICLE MAINTENANCE AND REPLACEMENTS" at bounding box center [257, 372] width 390 height 19
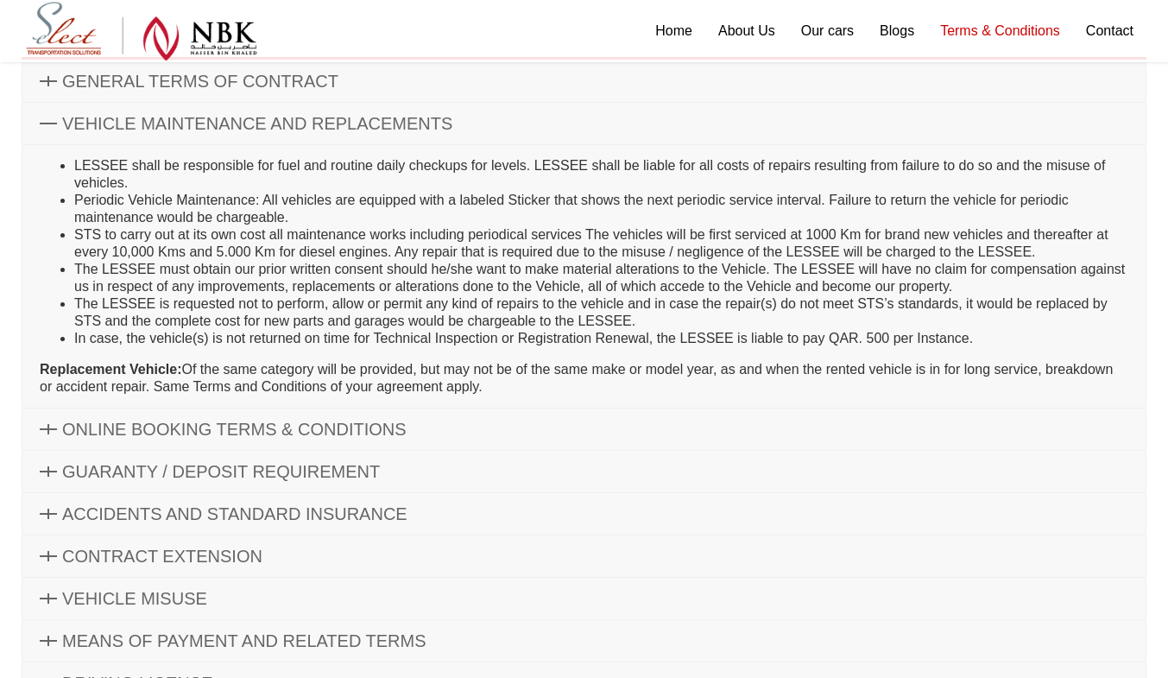
scroll to position [204, 0]
click at [218, 417] on link "ONLINE BOOKING TERMS & CONDITIONS" at bounding box center [583, 427] width 1123 height 41
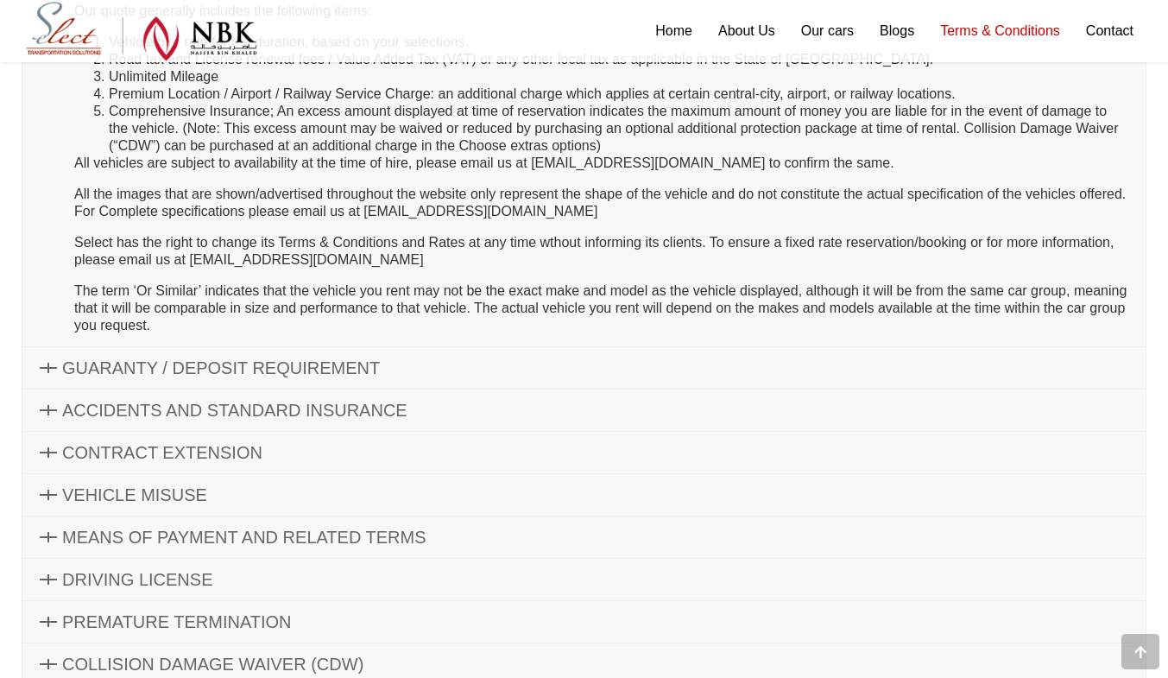
scroll to position [1173, 0]
click at [102, 546] on link "MEANS OF PAYMENT AND RELATED TERMS" at bounding box center [583, 535] width 1123 height 41
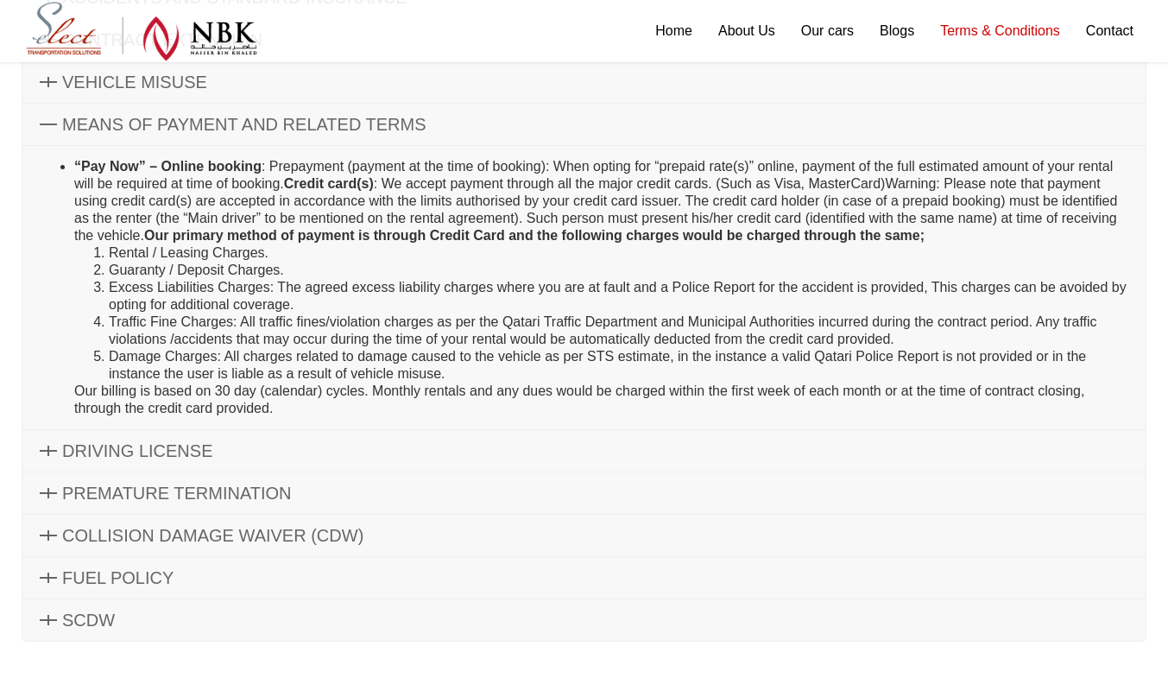
scroll to position [455, 0]
click at [131, 444] on span "DRIVING LICENSE" at bounding box center [137, 450] width 150 height 19
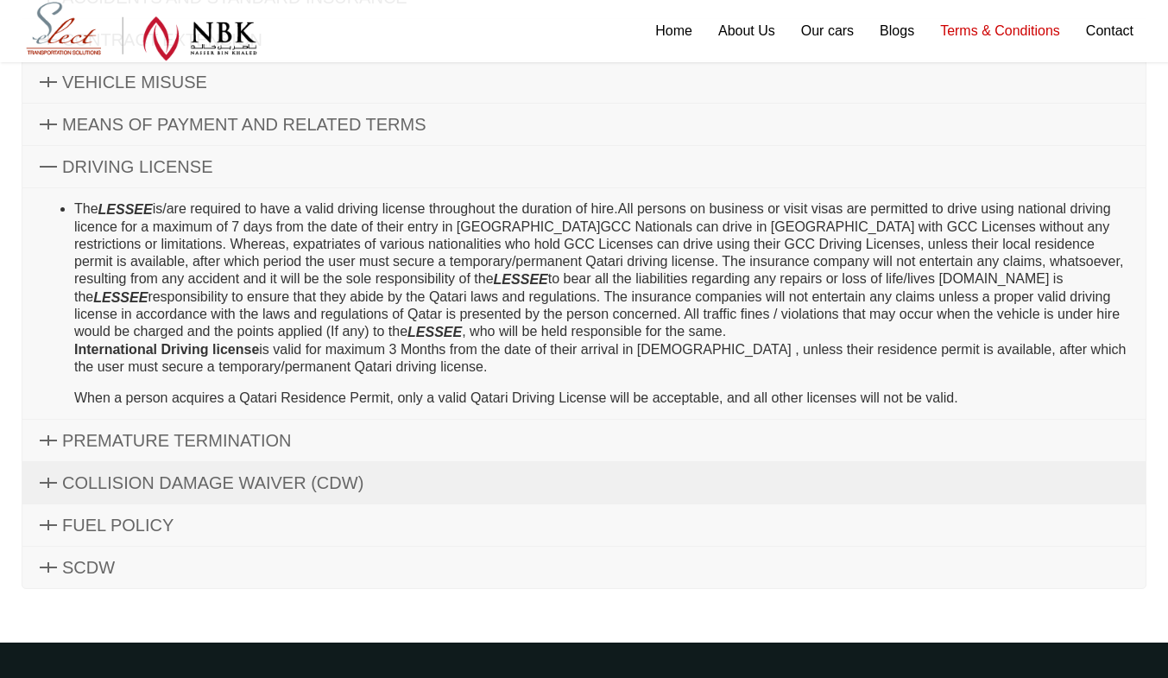
click at [164, 481] on span "COLLISION DAMAGE WAIVER (CDW)" at bounding box center [212, 482] width 301 height 19
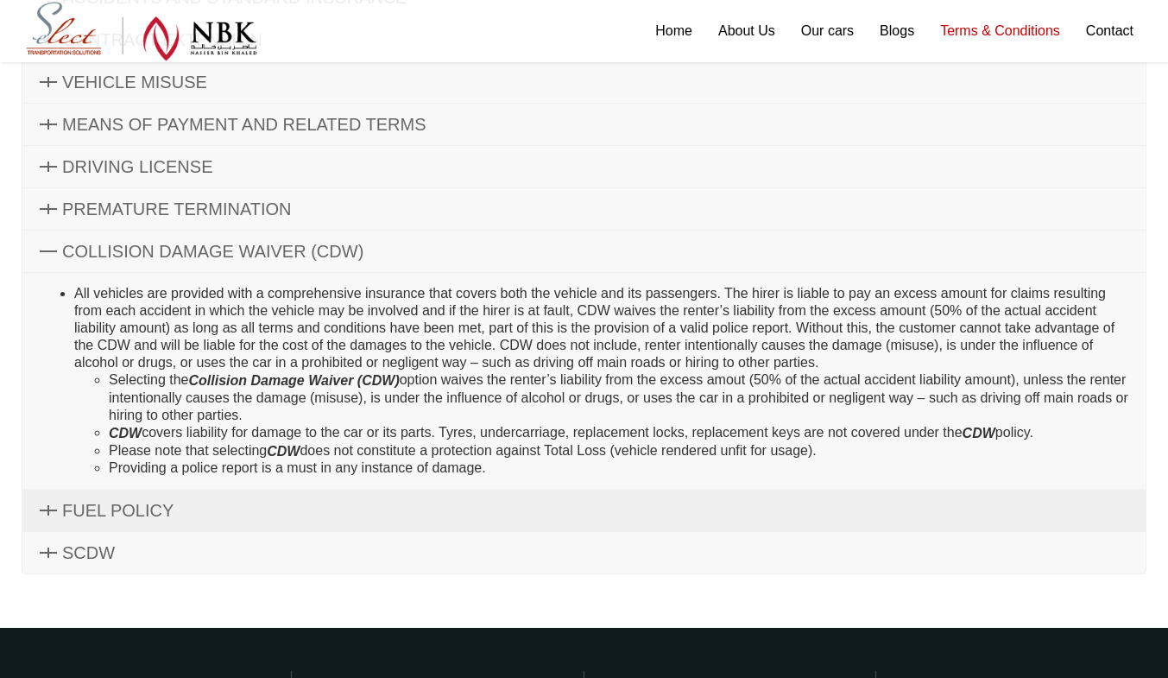
click at [145, 522] on link "FUEL POLICY" at bounding box center [583, 509] width 1123 height 41
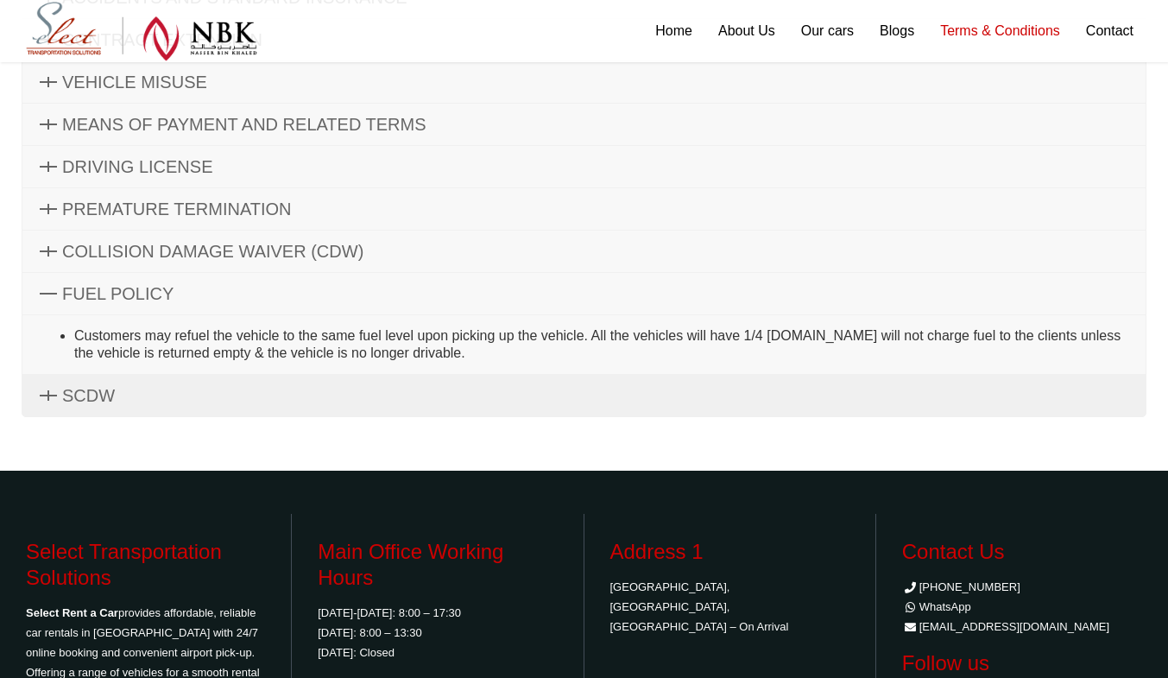
click at [170, 406] on link "SCDW" at bounding box center [583, 395] width 1123 height 41
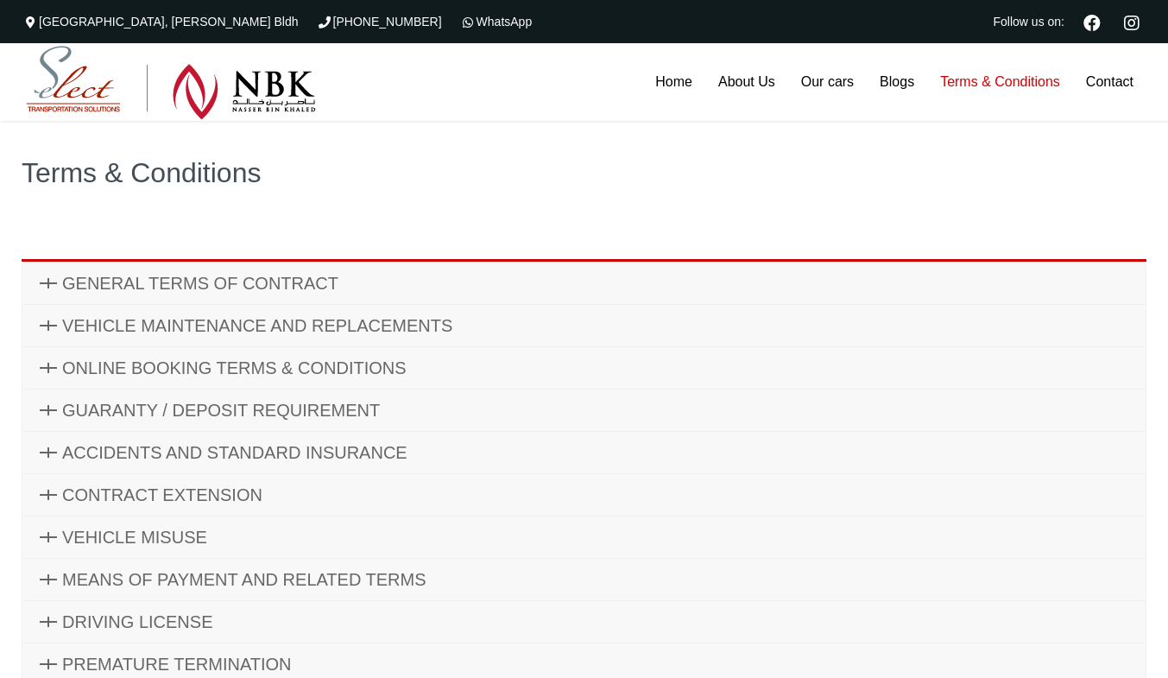
click at [162, 18] on div "[GEOGRAPHIC_DATA], [PERSON_NAME] Bldh" at bounding box center [165, 21] width 286 height 43
click at [87, 29] on div "[GEOGRAPHIC_DATA], [PERSON_NAME] Bldh" at bounding box center [165, 21] width 286 height 43
click at [1093, 64] on link "Contact" at bounding box center [1109, 82] width 73 height 78
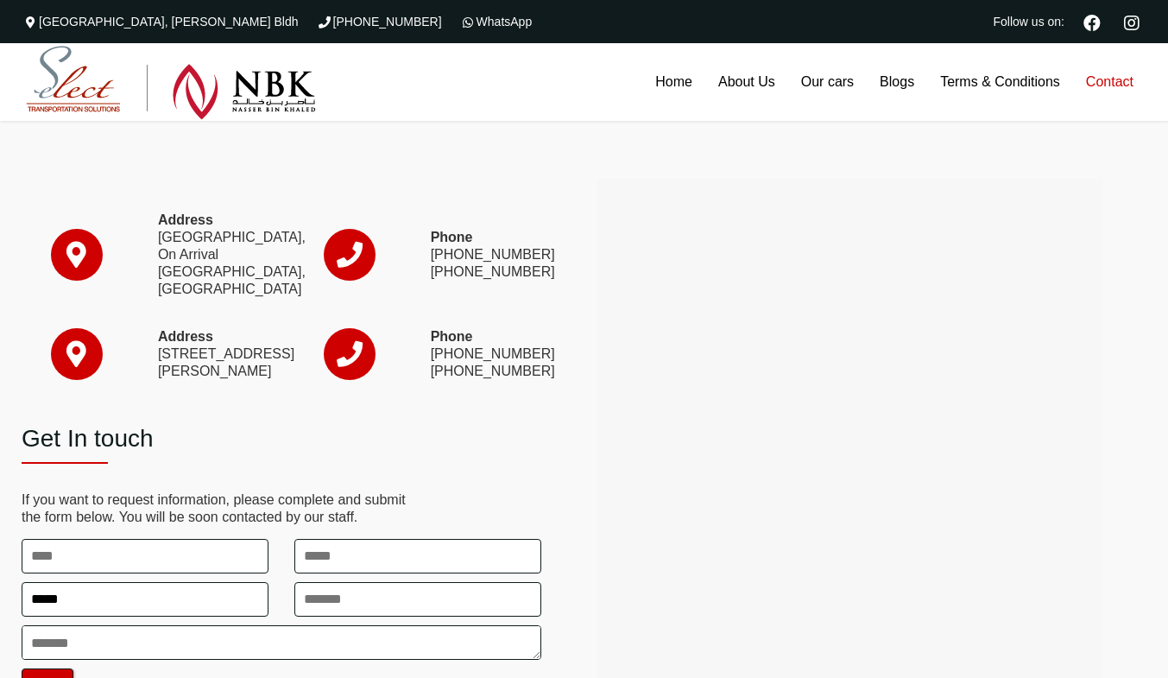
click at [1063, 658] on div at bounding box center [851, 442] width 498 height 518
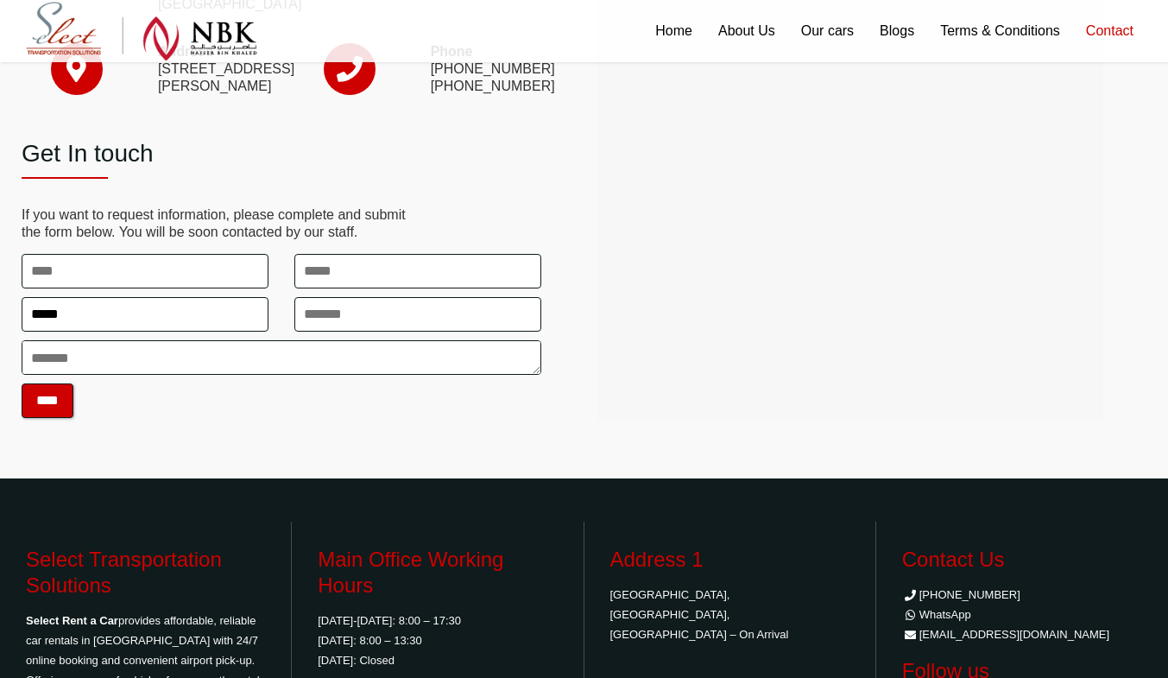
scroll to position [261, 0]
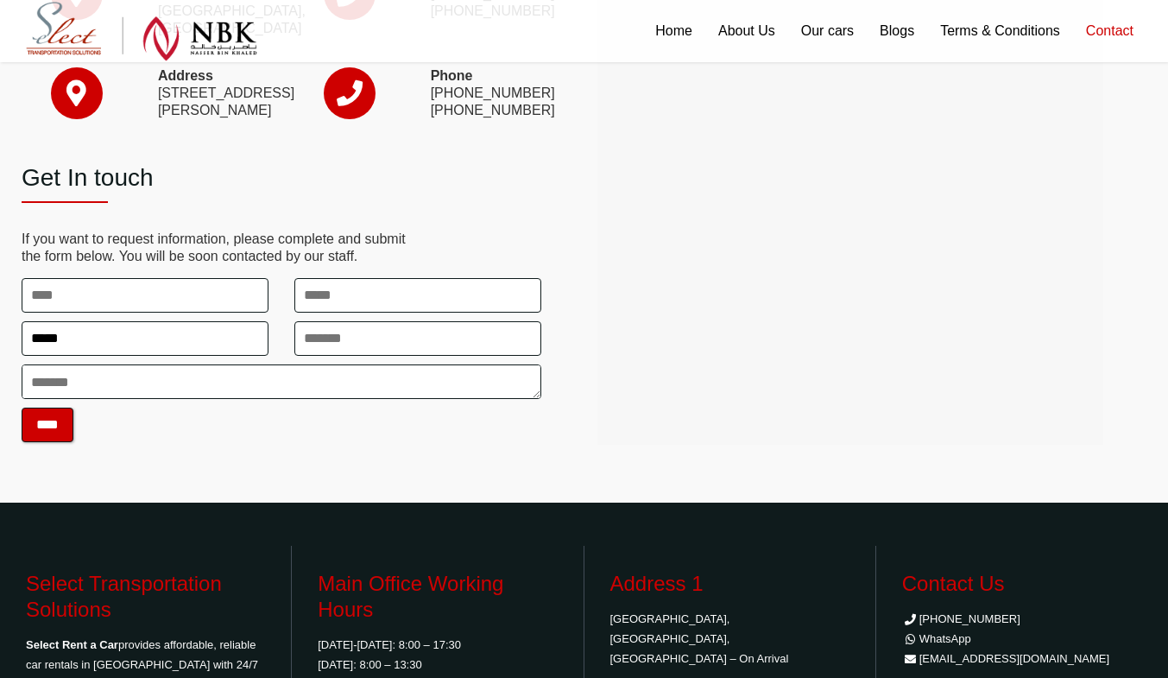
click at [1064, 400] on div at bounding box center [851, 181] width 498 height 518
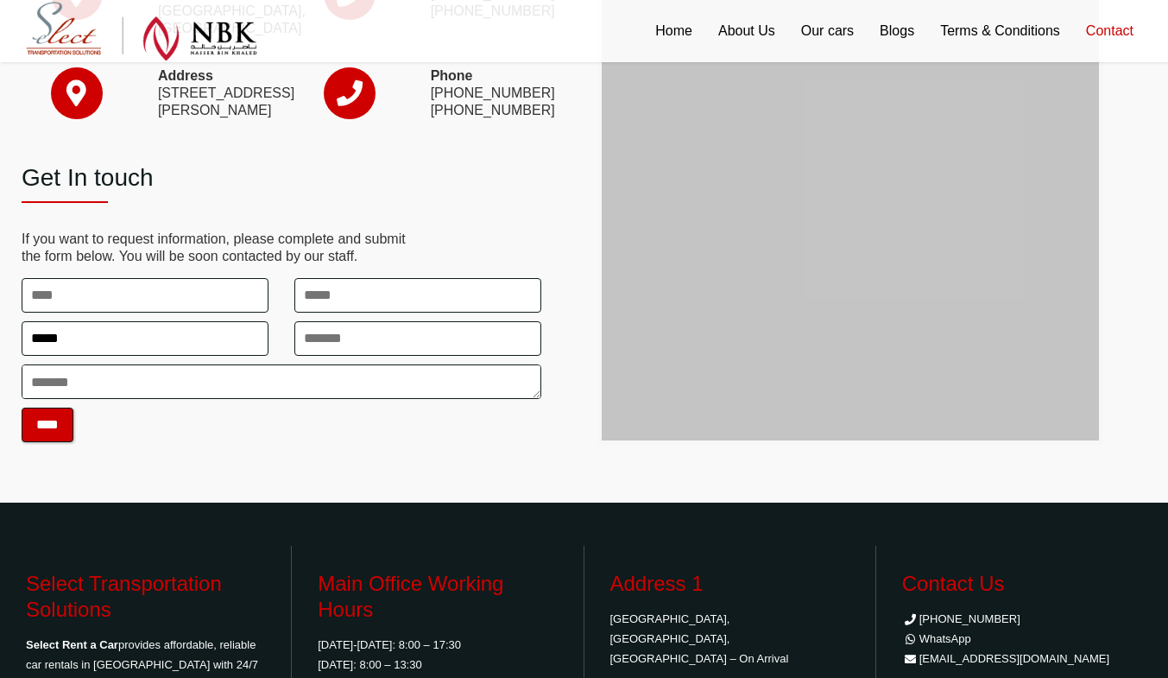
click at [463, 478] on div "Address [GEOGRAPHIC_DATA], On Arrival [GEOGRAPHIC_DATA], [GEOGRAPHIC_DATA] Phon…" at bounding box center [584, 181] width 1168 height 642
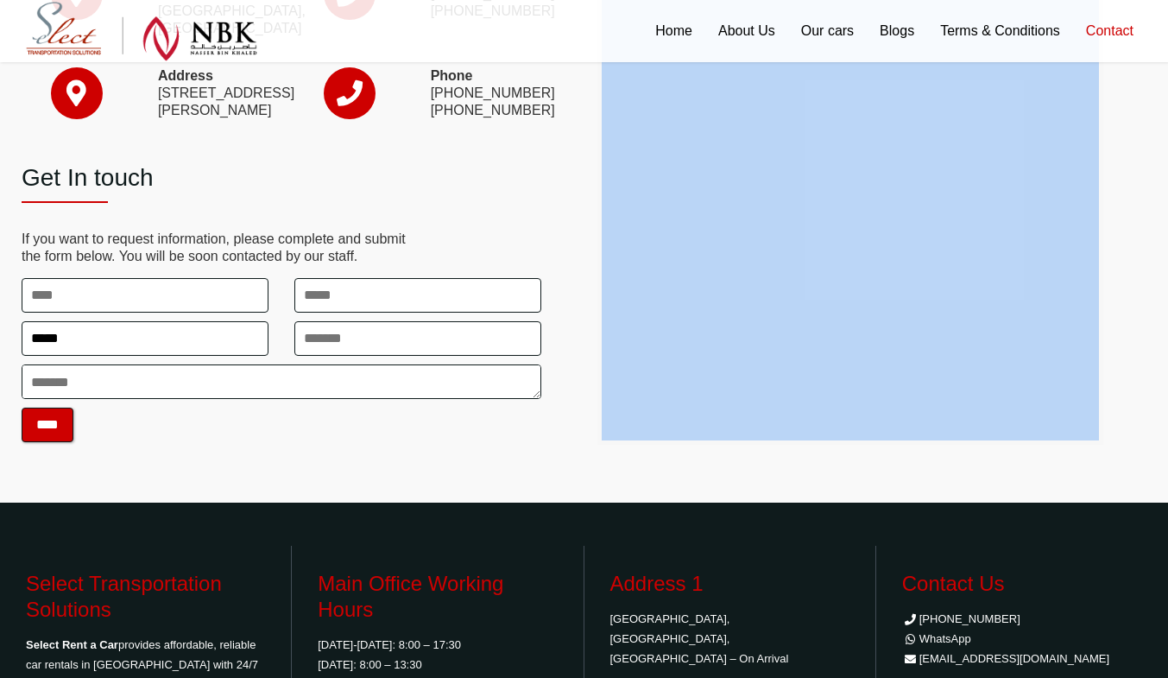
click at [1077, 400] on div at bounding box center [851, 181] width 498 height 518
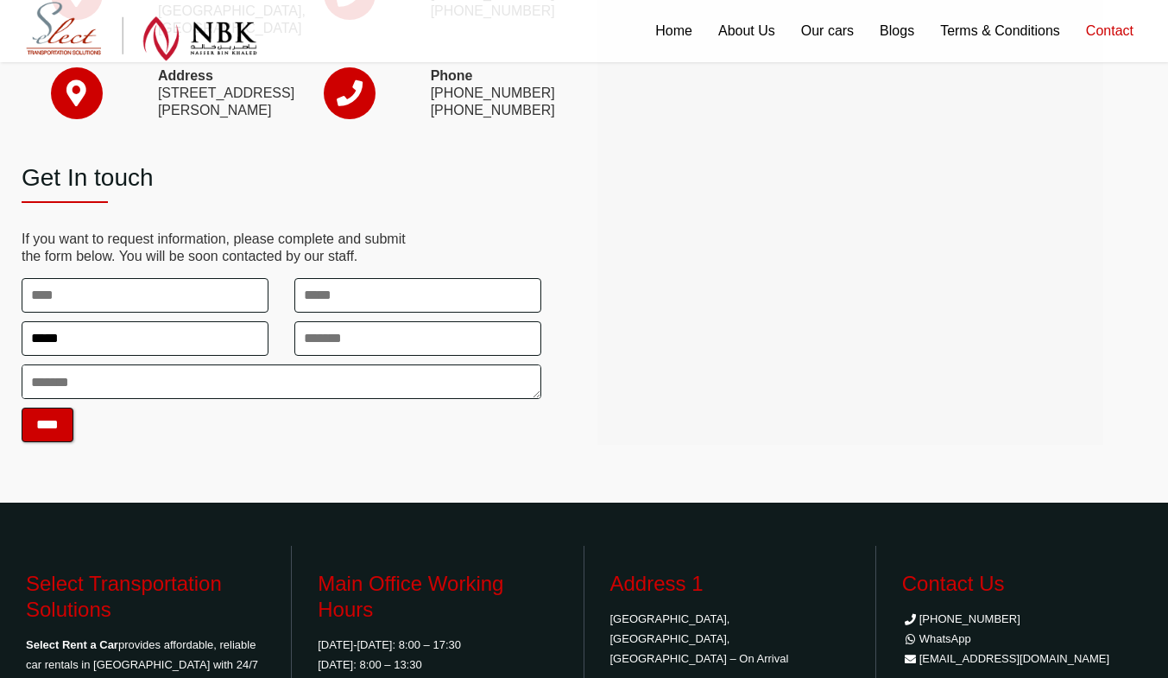
scroll to position [127, 0]
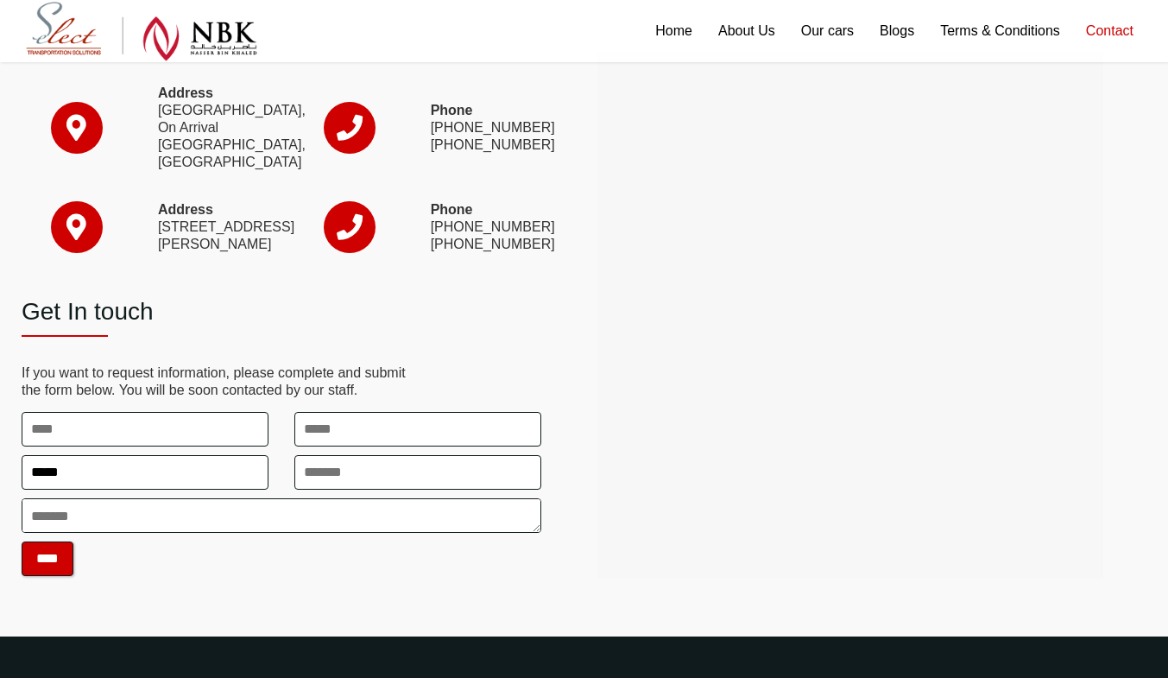
drag, startPoint x: 158, startPoint y: 201, endPoint x: 248, endPoint y: 268, distance: 112.2
click at [248, 253] on p "Address [STREET_ADDRESS][PERSON_NAME]" at bounding box center [213, 227] width 110 height 52
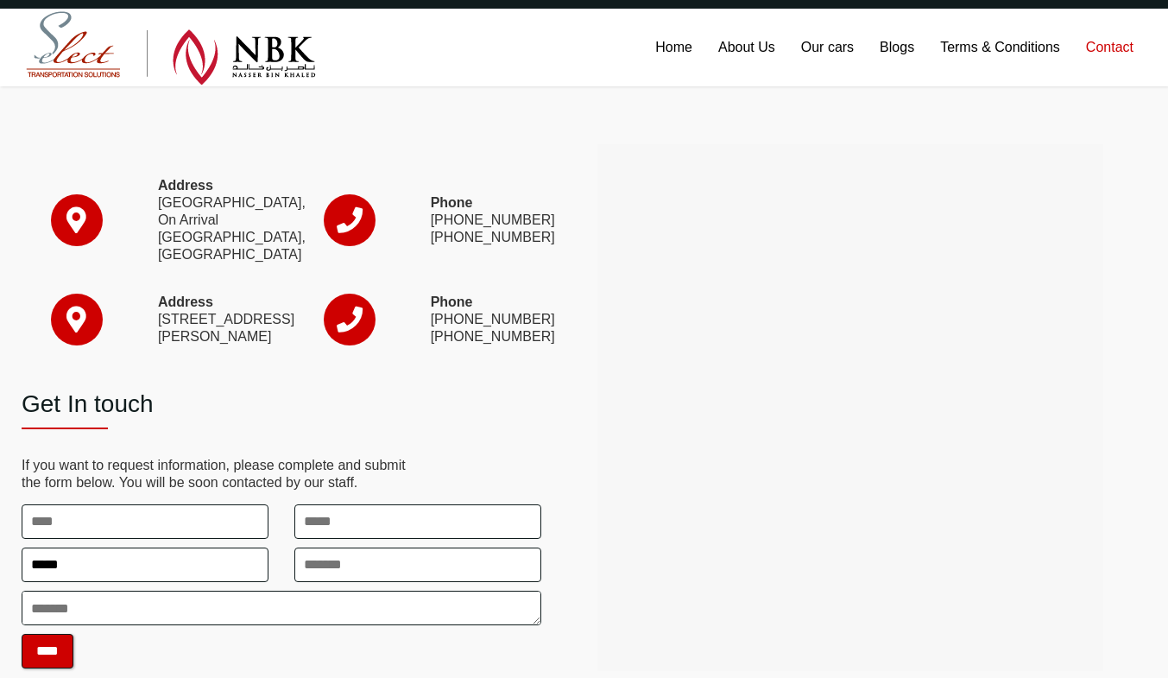
scroll to position [0, 0]
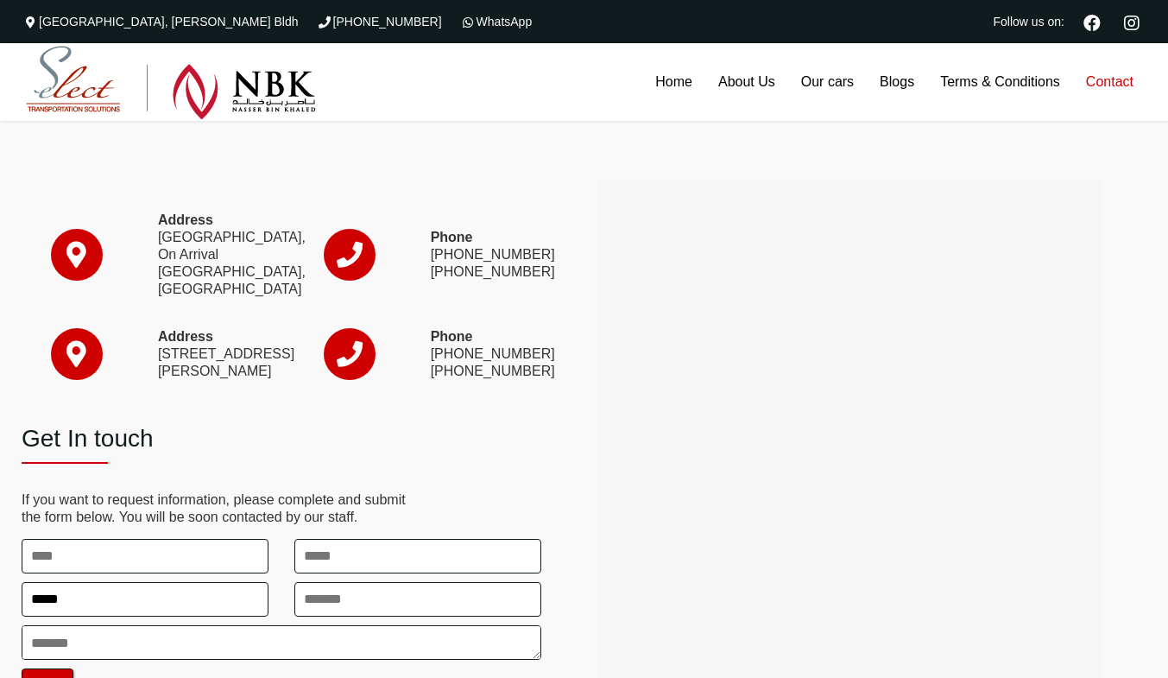
click at [406, 289] on div at bounding box center [349, 270] width 136 height 82
